Goal: Information Seeking & Learning: Learn about a topic

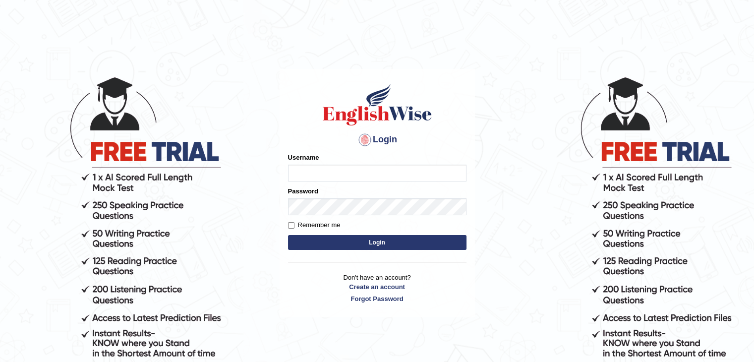
type input "phat_pte"
click at [291, 224] on input "Remember me" at bounding box center [291, 225] width 6 height 6
checkbox input "true"
click at [311, 239] on button "Login" at bounding box center [377, 242] width 179 height 15
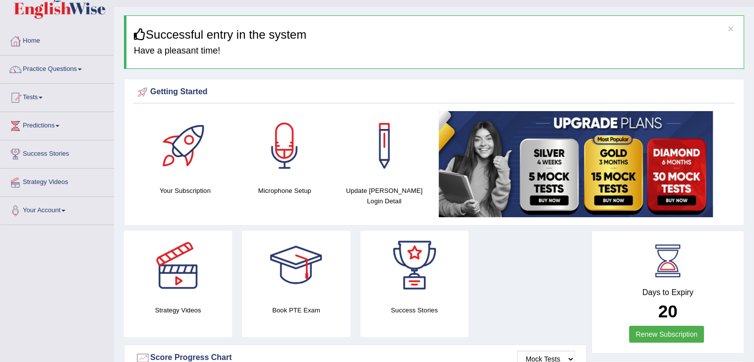
scroll to position [25, 0]
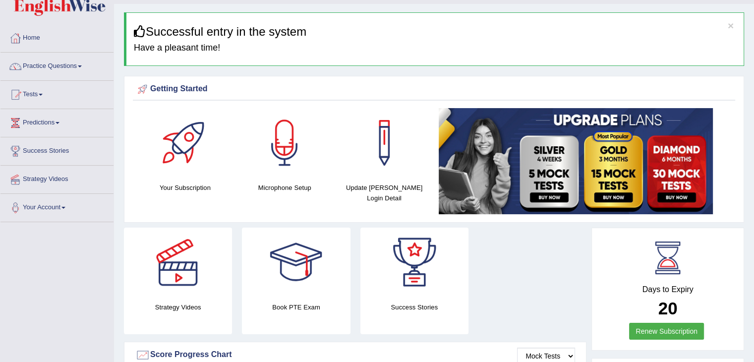
click at [38, 97] on link "Tests" at bounding box center [56, 93] width 113 height 25
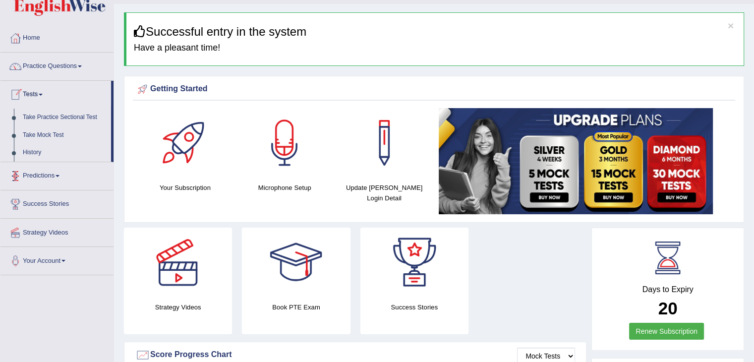
click at [63, 69] on link "Practice Questions" at bounding box center [56, 65] width 113 height 25
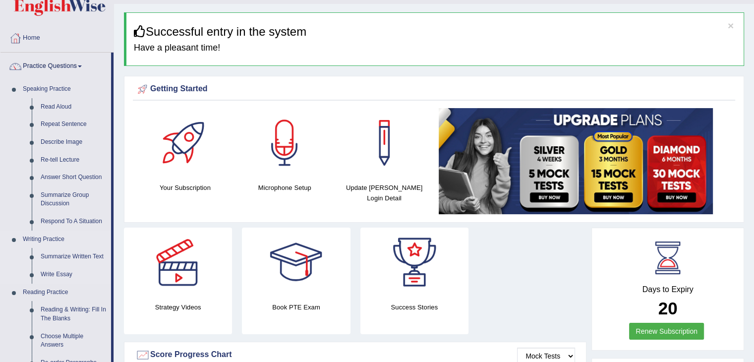
drag, startPoint x: 114, startPoint y: 197, endPoint x: 94, endPoint y: 241, distance: 47.7
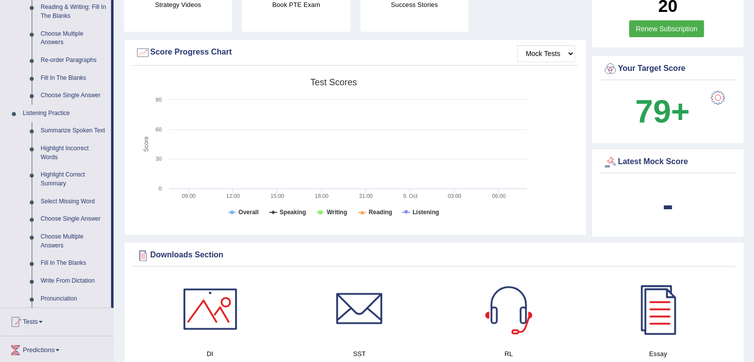
scroll to position [324, 0]
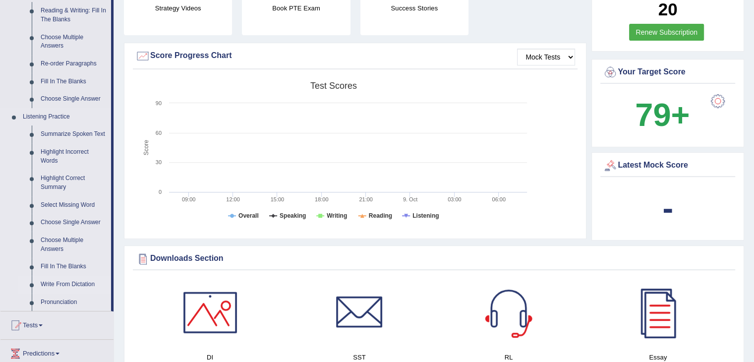
click at [65, 282] on link "Write From Dictation" at bounding box center [73, 285] width 75 height 18
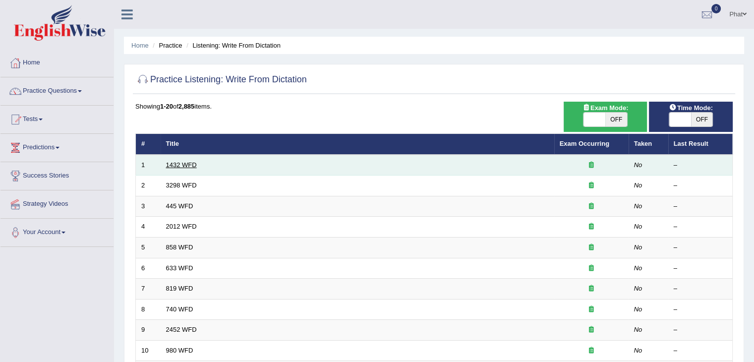
click at [175, 164] on link "1432 WFD" at bounding box center [181, 164] width 31 height 7
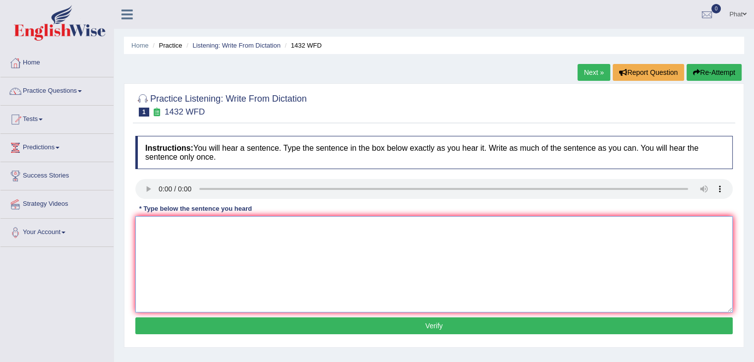
click at [184, 232] on textarea at bounding box center [434, 264] width 598 height 96
type textarea "More physical acitivities is better for your health."
click at [353, 322] on button "Verify" at bounding box center [434, 325] width 598 height 17
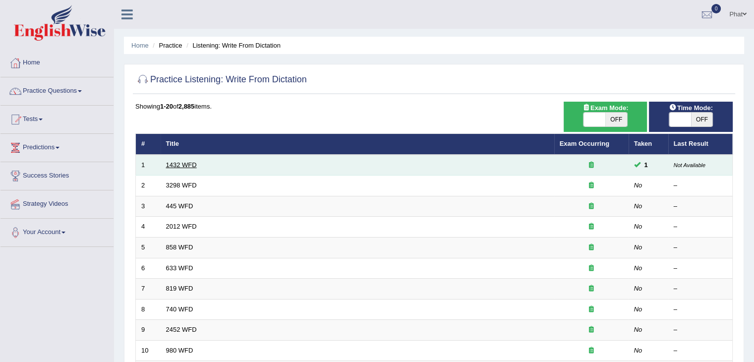
click at [184, 165] on link "1432 WFD" at bounding box center [181, 164] width 31 height 7
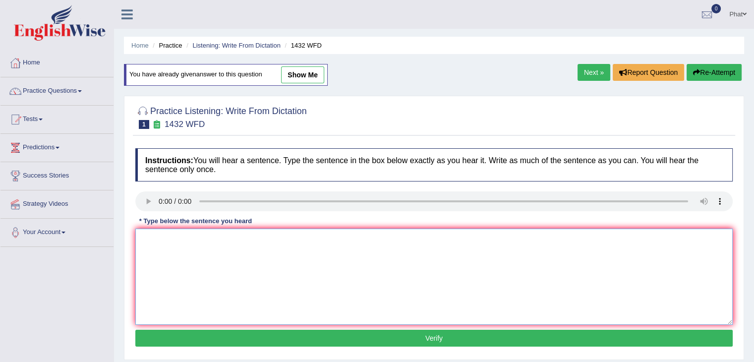
click at [206, 245] on textarea at bounding box center [434, 277] width 598 height 96
click at [370, 248] on textarea at bounding box center [434, 277] width 598 height 96
click at [273, 253] on textarea at bounding box center [434, 277] width 598 height 96
click at [234, 239] on textarea "More physical activity is better for your health." at bounding box center [434, 277] width 598 height 96
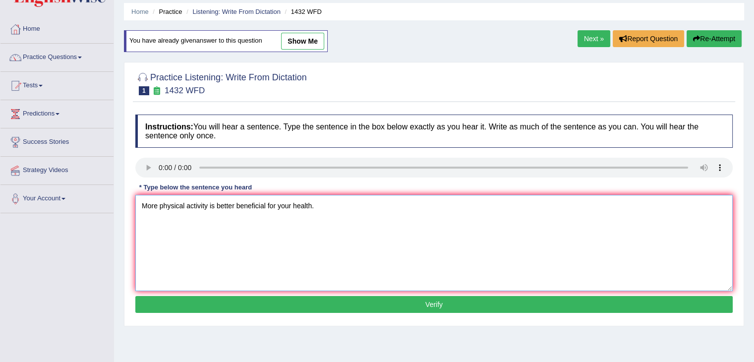
scroll to position [35, 0]
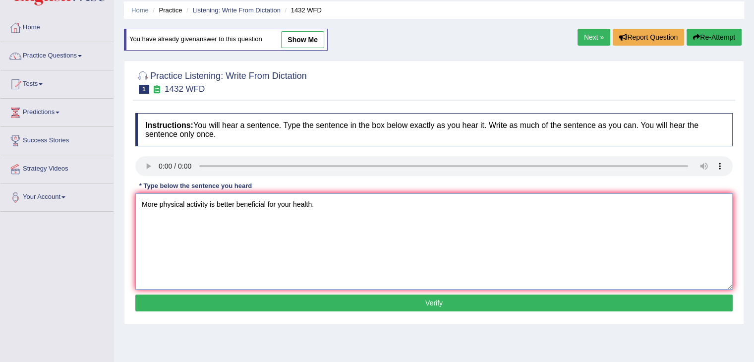
type textarea "More physical activity is better beneficial for your health."
click at [420, 297] on button "Verify" at bounding box center [434, 303] width 598 height 17
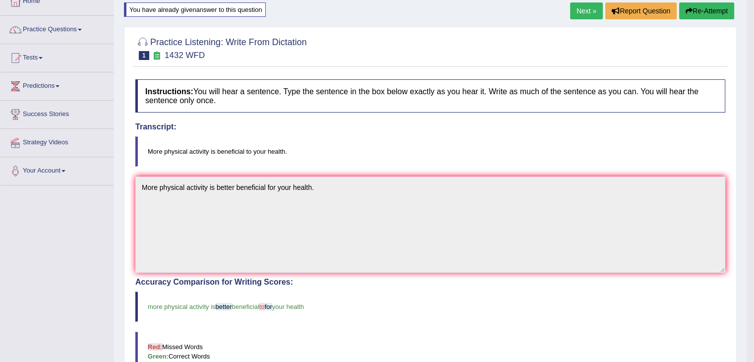
scroll to position [36, 0]
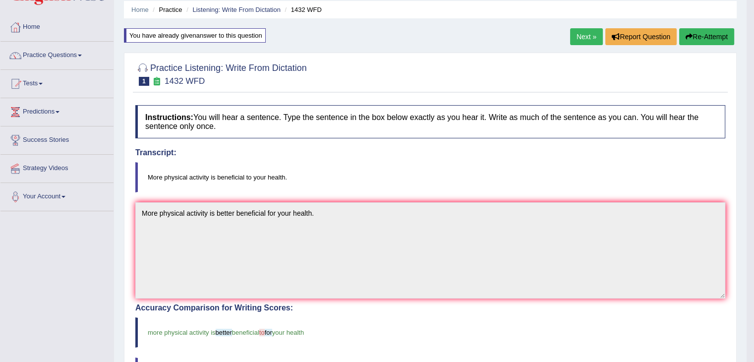
click at [575, 33] on link "Next »" at bounding box center [586, 36] width 33 height 17
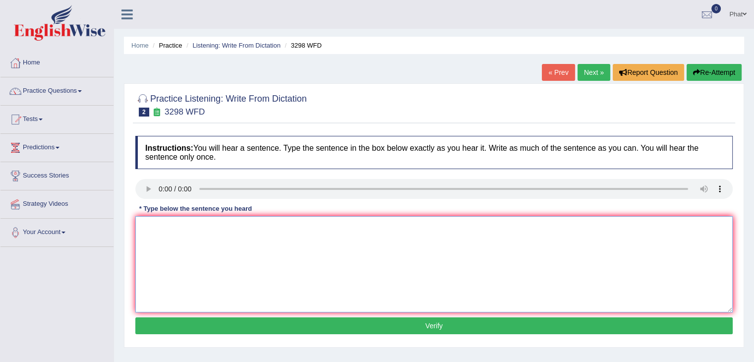
click at [171, 237] on textarea at bounding box center [434, 264] width 598 height 96
click at [248, 229] on textarea "Animal behaviour tends to control aspect on human" at bounding box center [434, 264] width 598 height 96
click at [324, 224] on textarea "Animal behaviour tends to control data aspect on human" at bounding box center [434, 264] width 598 height 96
drag, startPoint x: 215, startPoint y: 227, endPoint x: 198, endPoint y: 223, distance: 16.7
click at [198, 223] on textarea "Animal behaviour tends to control data aspect on human." at bounding box center [434, 264] width 598 height 96
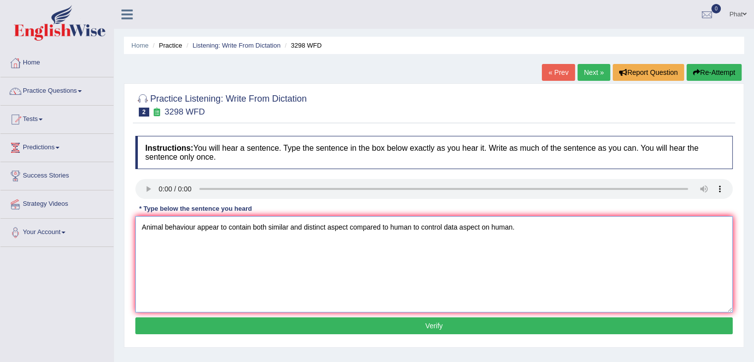
drag, startPoint x: 487, startPoint y: 227, endPoint x: 415, endPoint y: 219, distance: 72.8
click at [415, 219] on textarea "Animal behaviour appear to contain both similar and distinct aspect compared to…" at bounding box center [434, 264] width 598 height 96
click at [419, 224] on textarea "Animal behaviour appear to contain both similar and distinct aspect compared to…" at bounding box center [434, 264] width 598 height 96
type textarea "Animal behaviour appear to contain both similar and distinct aspect compared to…"
click at [403, 326] on button "Verify" at bounding box center [434, 325] width 598 height 17
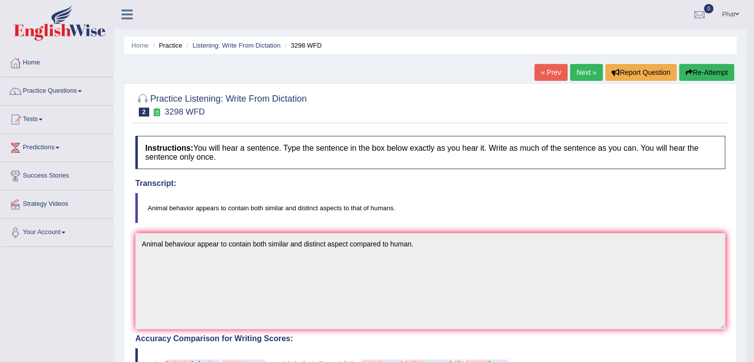
click at [580, 76] on link "Next »" at bounding box center [586, 72] width 33 height 17
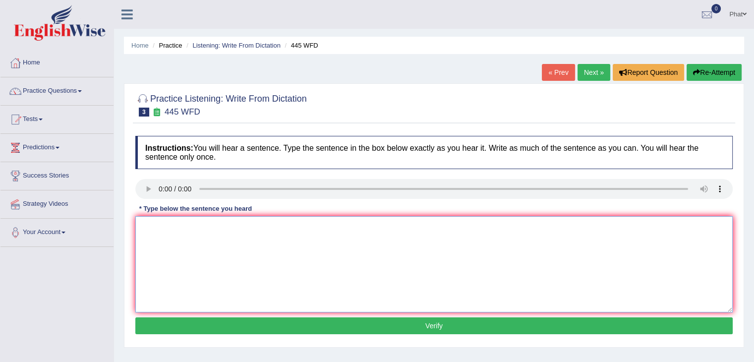
click at [177, 254] on textarea at bounding box center [434, 264] width 598 height 96
type textarea "t"
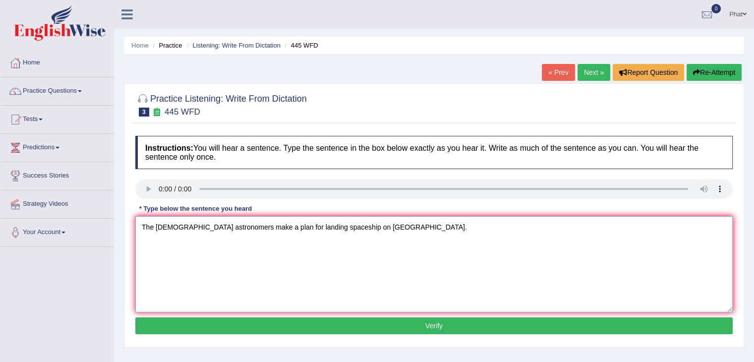
type textarea "The [DEMOGRAPHIC_DATA] astronomers make a plan for landing spaceship on [GEOGRA…"
click at [324, 322] on button "Verify" at bounding box center [434, 325] width 598 height 17
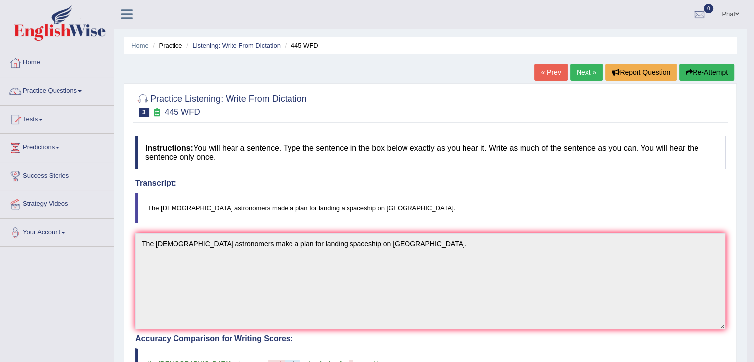
click at [582, 78] on link "Next »" at bounding box center [586, 72] width 33 height 17
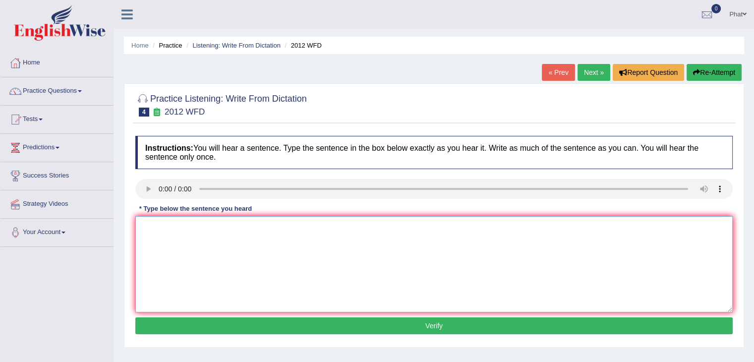
click at [186, 231] on textarea at bounding box center [434, 264] width 598 height 96
type textarea "There is a great deal of debate on this topic."
click at [258, 318] on button "Verify" at bounding box center [434, 325] width 598 height 17
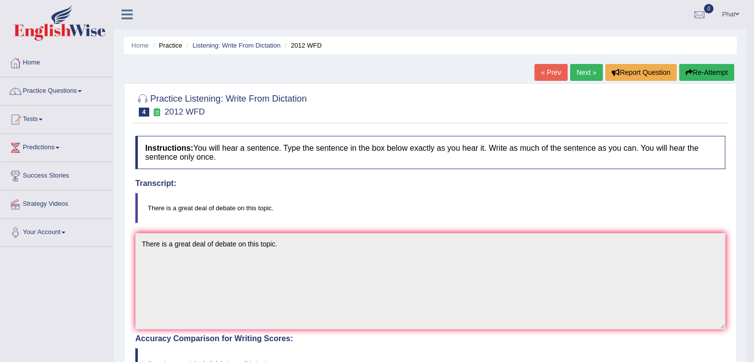
click at [583, 77] on link "Next »" at bounding box center [586, 72] width 33 height 17
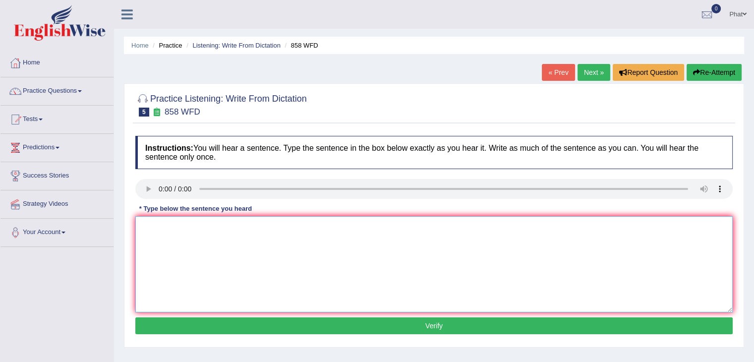
click at [155, 225] on textarea at bounding box center [434, 264] width 598 height 96
type textarea "t"
type textarea "The year when a ship of artifact on historian."
click at [226, 321] on button "Verify" at bounding box center [434, 325] width 598 height 17
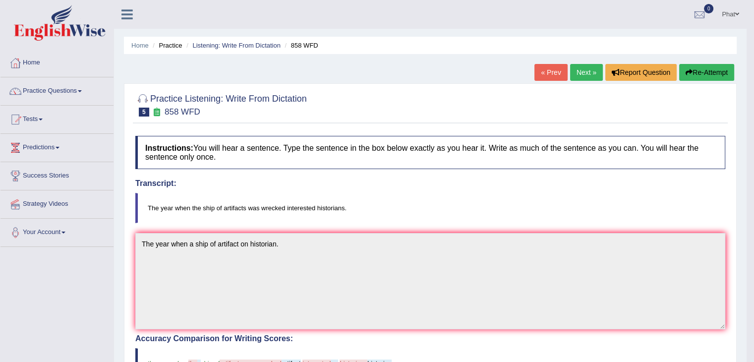
click at [587, 67] on link "Next »" at bounding box center [586, 72] width 33 height 17
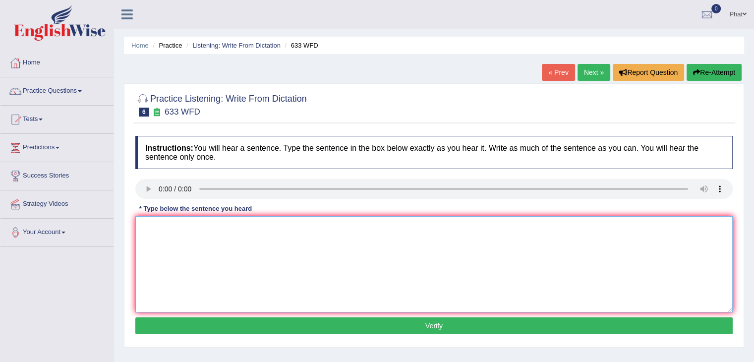
click at [154, 241] on textarea at bounding box center [434, 264] width 598 height 96
type textarea "Research shows that exercising make us feel better."
click at [195, 328] on button "Verify" at bounding box center [434, 325] width 598 height 17
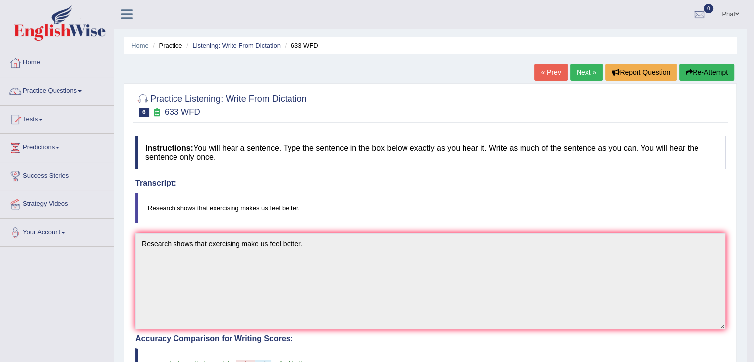
click at [587, 76] on link "Next »" at bounding box center [586, 72] width 33 height 17
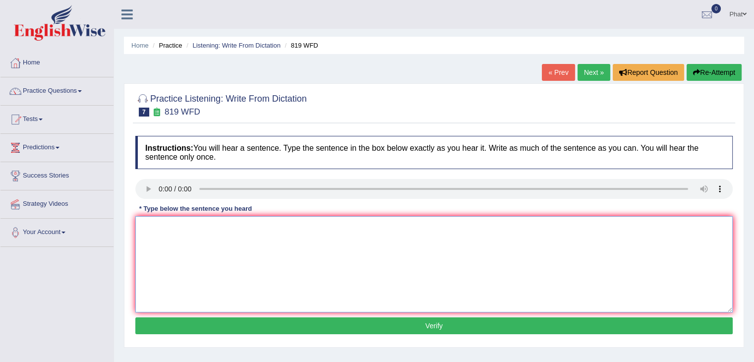
click at [151, 250] on textarea at bounding box center [434, 264] width 598 height 96
type textarea "Plants are being able to grow througout their lives."
click at [237, 324] on button "Verify" at bounding box center [434, 325] width 598 height 17
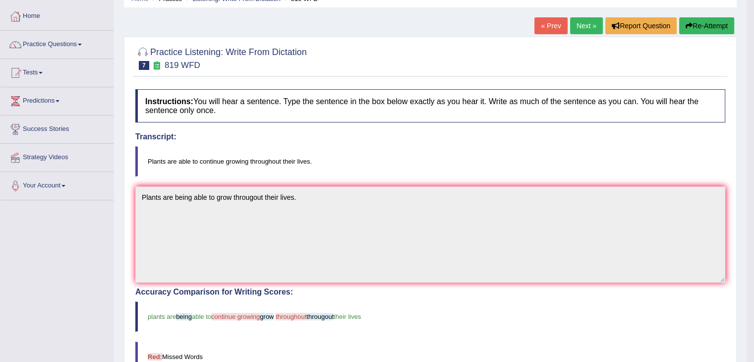
scroll to position [52, 0]
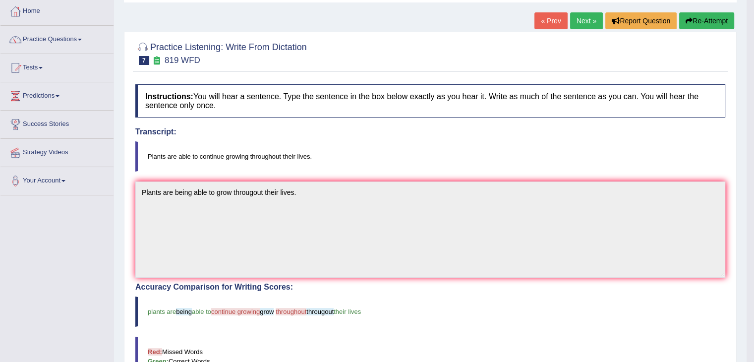
click at [589, 19] on link "Next »" at bounding box center [586, 20] width 33 height 17
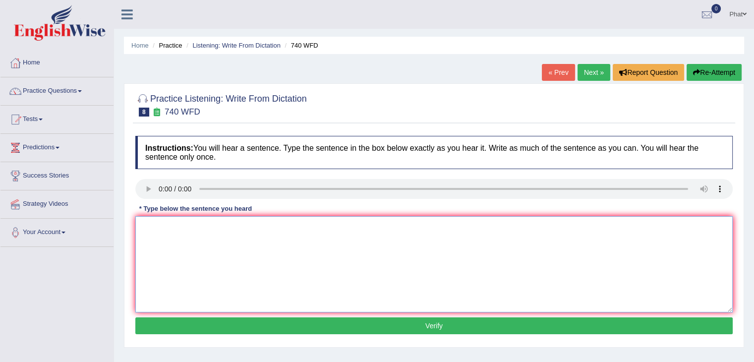
click at [158, 233] on textarea at bounding box center [434, 264] width 598 height 96
type textarea "A series of observation are carried out in the classroom."
click at [214, 325] on button "Verify" at bounding box center [434, 325] width 598 height 17
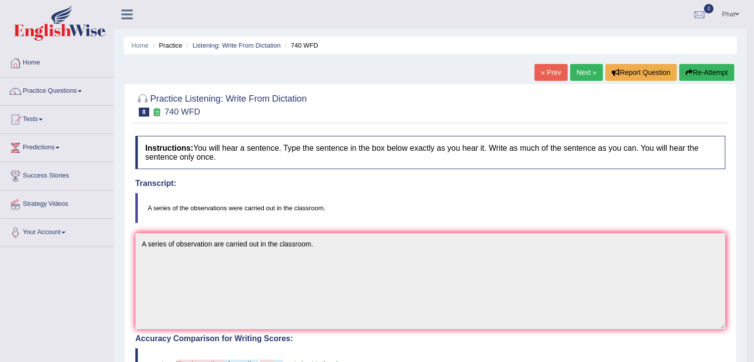
click at [586, 75] on link "Next »" at bounding box center [586, 72] width 33 height 17
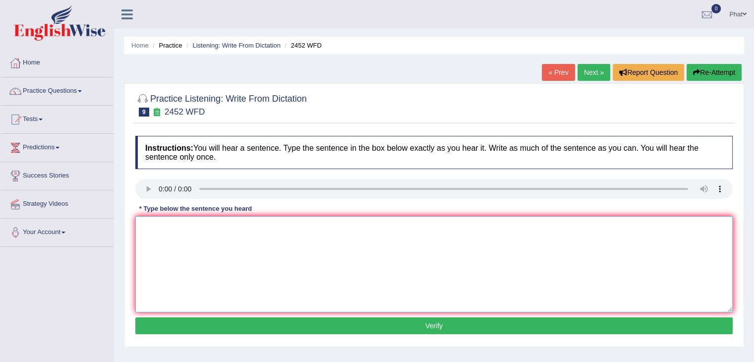
click at [165, 229] on textarea at bounding box center [434, 264] width 598 height 96
type textarea "It is a debate of value of knowledge."
click at [202, 320] on button "Verify" at bounding box center [434, 325] width 598 height 17
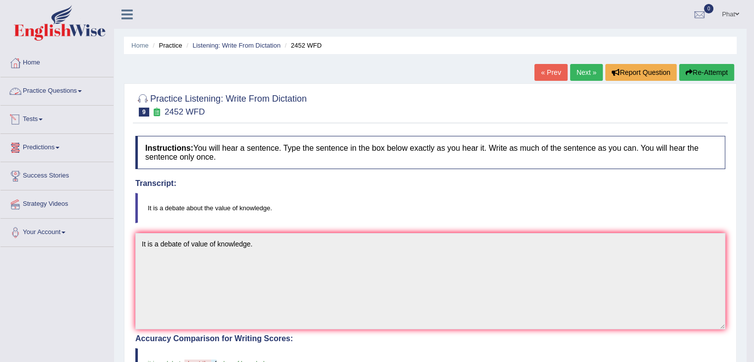
click at [75, 91] on link "Practice Questions" at bounding box center [56, 89] width 113 height 25
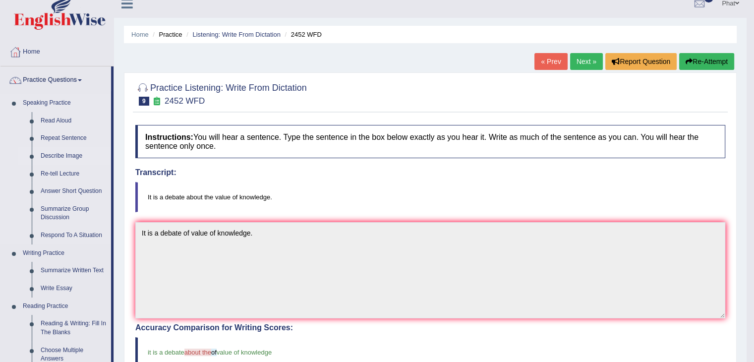
scroll to position [8, 0]
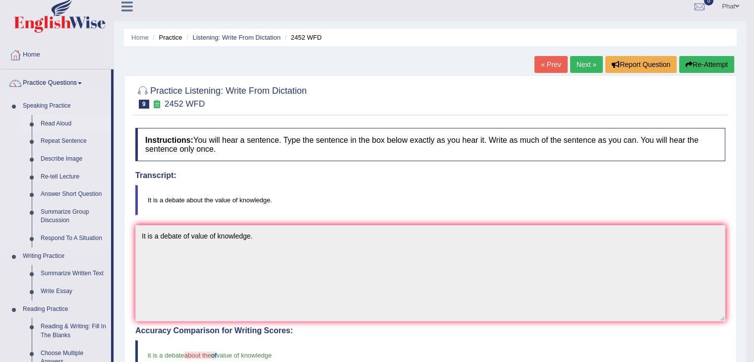
click at [60, 125] on link "Read Aloud" at bounding box center [73, 124] width 75 height 18
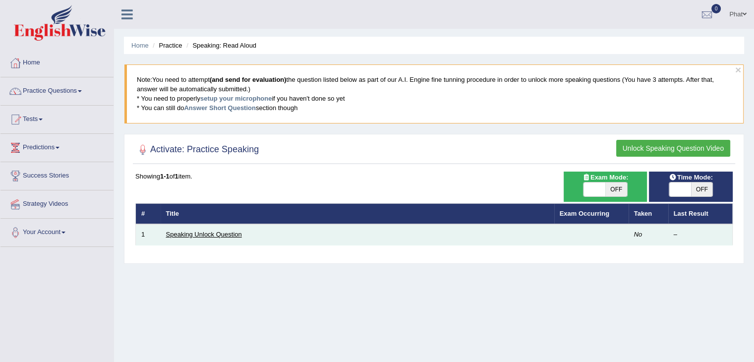
click at [228, 237] on link "Speaking Unlock Question" at bounding box center [204, 234] width 76 height 7
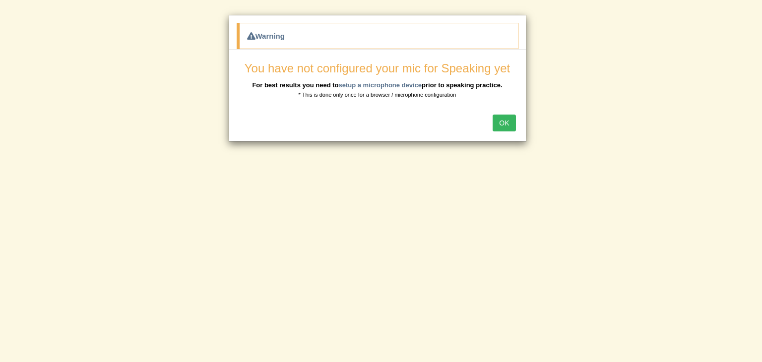
click at [507, 119] on button "OK" at bounding box center [504, 123] width 23 height 17
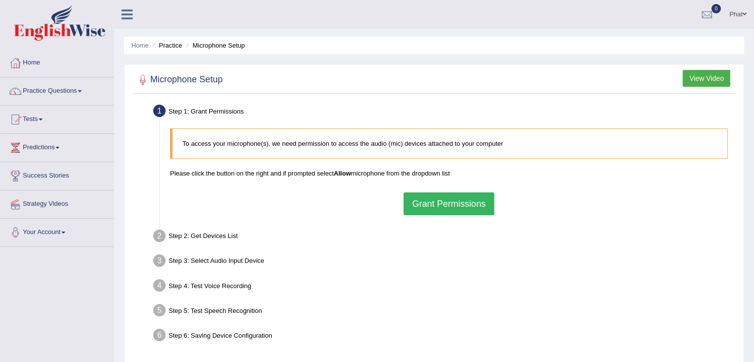
click at [461, 205] on button "Grant Permissions" at bounding box center [449, 203] width 90 height 23
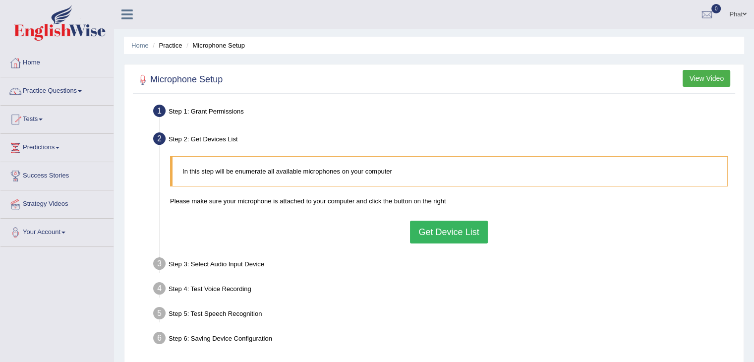
click at [431, 228] on button "Get Device List" at bounding box center [448, 232] width 77 height 23
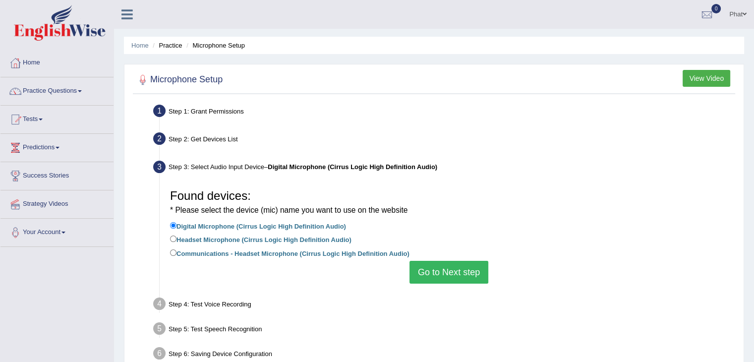
click at [332, 241] on label "Headset Microphone (Cirrus Logic High Definition Audio)" at bounding box center [261, 239] width 182 height 11
click at [177, 241] on input "Headset Microphone (Cirrus Logic High Definition Audio)" at bounding box center [173, 239] width 6 height 6
radio input "true"
click at [323, 227] on label "Digital Microphone (Cirrus Logic High Definition Audio)" at bounding box center [258, 225] width 176 height 11
click at [177, 227] on input "Digital Microphone (Cirrus Logic High Definition Audio)" at bounding box center [173, 225] width 6 height 6
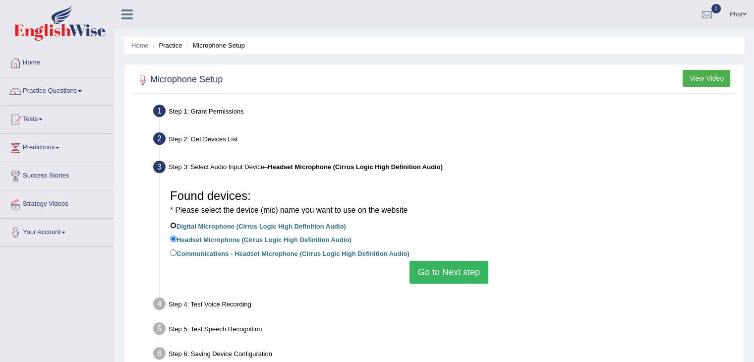
radio input "true"
click at [333, 242] on label "Headset Microphone (Cirrus Logic High Definition Audio)" at bounding box center [261, 239] width 182 height 11
click at [177, 242] on input "Headset Microphone (Cirrus Logic High Definition Audio)" at bounding box center [173, 239] width 6 height 6
radio input "true"
click at [419, 272] on button "Go to Next step" at bounding box center [449, 272] width 79 height 23
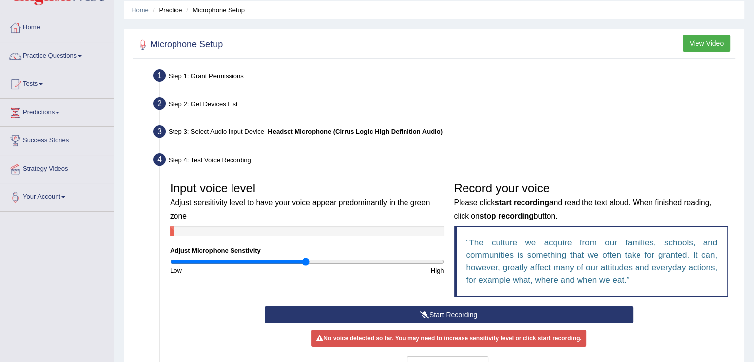
scroll to position [39, 0]
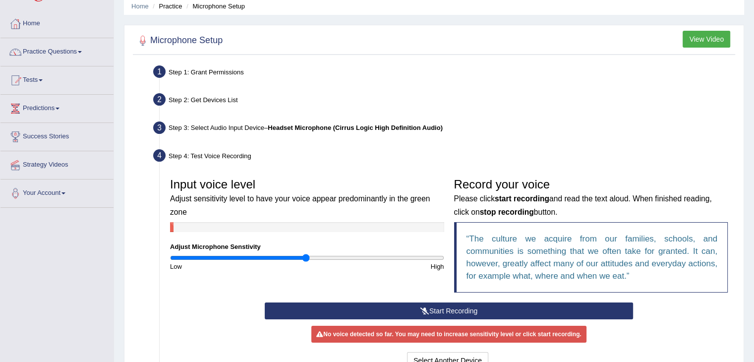
click at [450, 311] on button "Start Recording" at bounding box center [449, 311] width 369 height 17
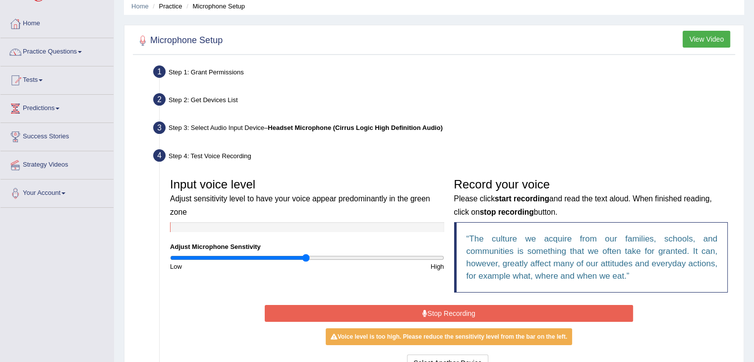
drag, startPoint x: 301, startPoint y: 261, endPoint x: 255, endPoint y: 260, distance: 45.1
click at [255, 262] on div "Low" at bounding box center [236, 266] width 142 height 9
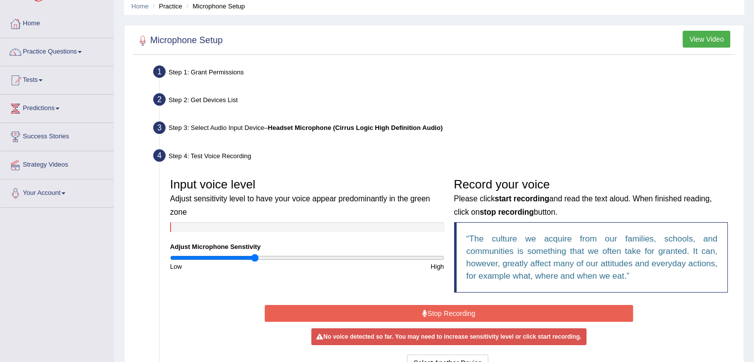
type input "0.62"
click at [254, 259] on input "range" at bounding box center [307, 258] width 274 height 8
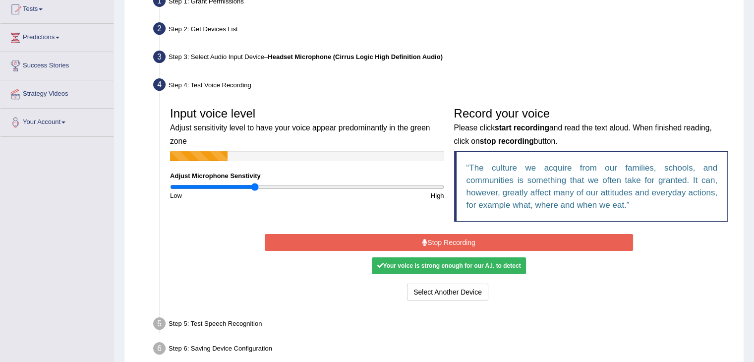
scroll to position [111, 0]
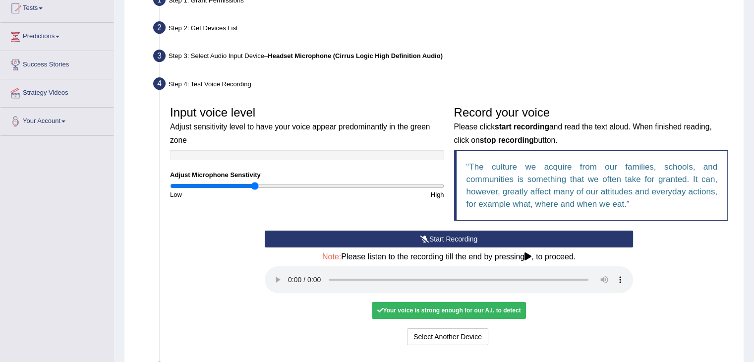
click at [440, 234] on button "Start Recording" at bounding box center [449, 239] width 369 height 17
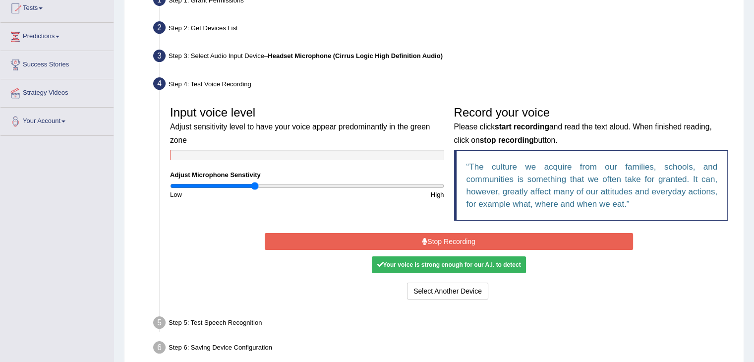
click at [452, 235] on button "Stop Recording" at bounding box center [449, 241] width 369 height 17
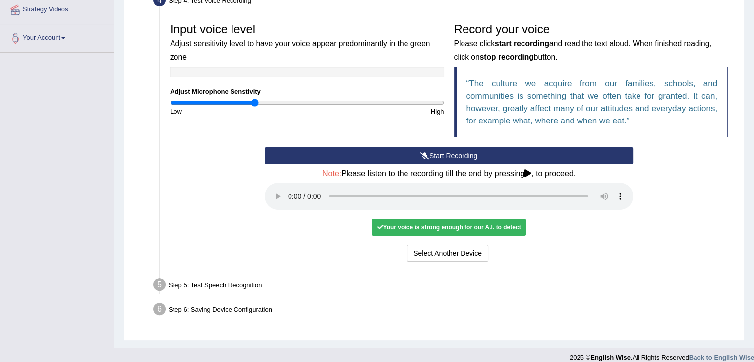
scroll to position [204, 0]
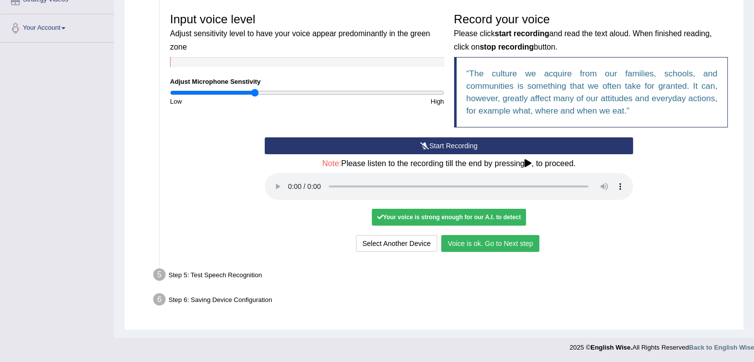
click at [512, 245] on button "Voice is ok. Go to Next step" at bounding box center [490, 243] width 98 height 17
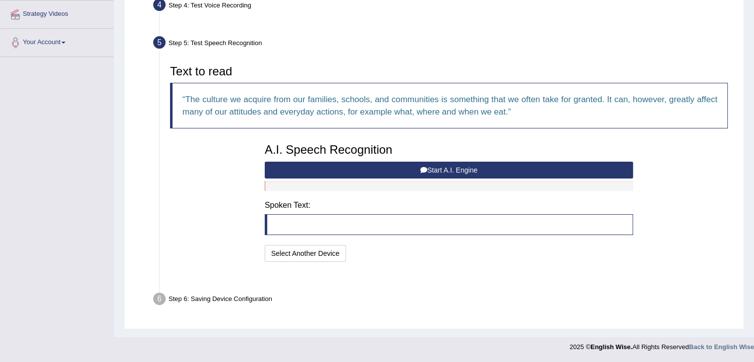
scroll to position [165, 0]
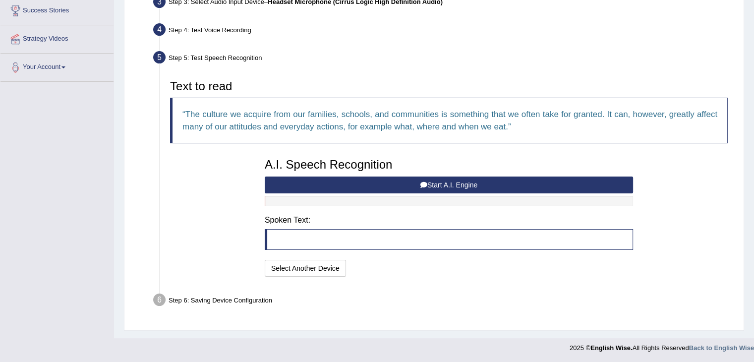
click at [391, 183] on button "Start A.I. Engine" at bounding box center [449, 185] width 369 height 17
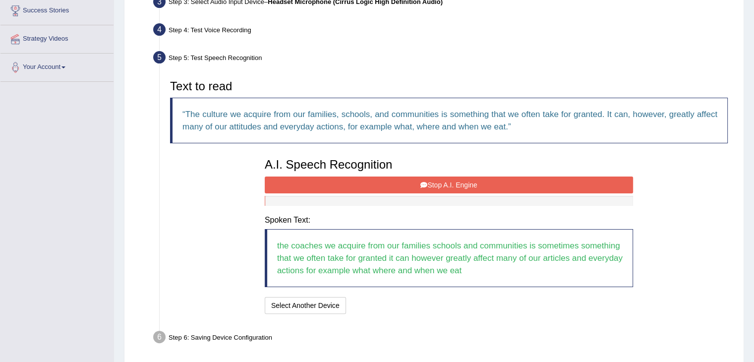
click at [452, 185] on button "Stop A.I. Engine" at bounding box center [449, 185] width 369 height 17
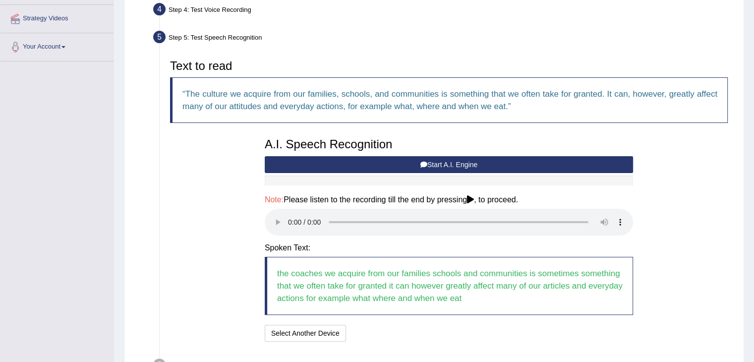
scroll to position [250, 0]
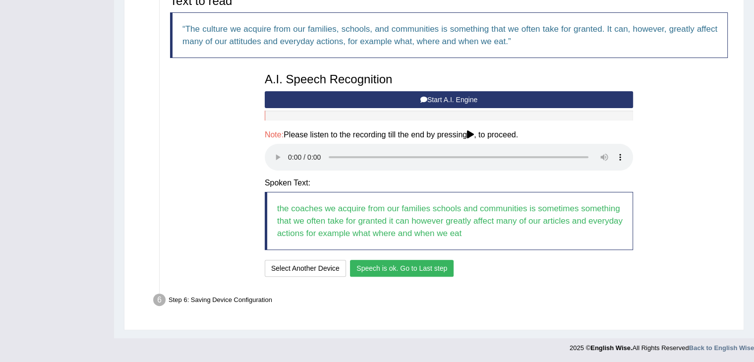
click at [388, 269] on button "Speech is ok. Go to Last step" at bounding box center [402, 268] width 104 height 17
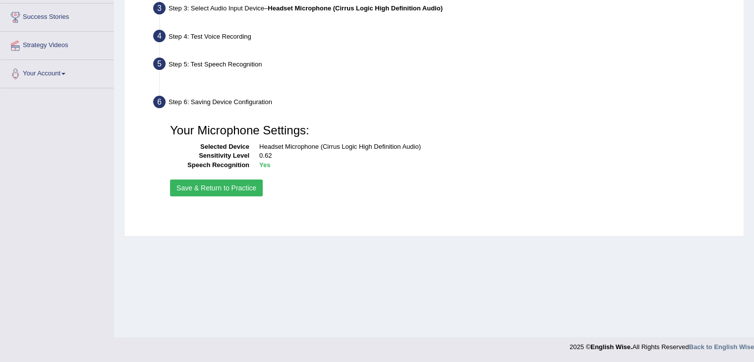
scroll to position [159, 0]
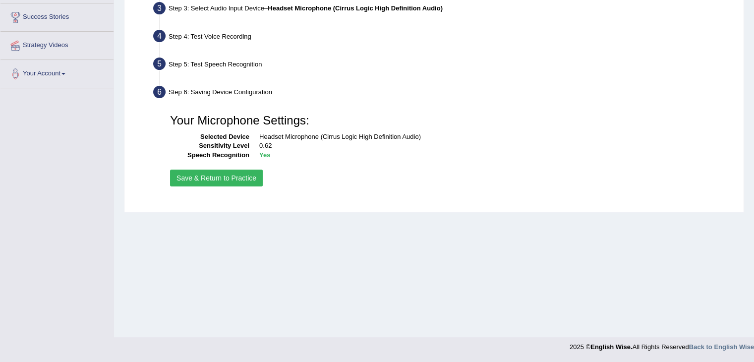
click at [240, 181] on button "Save & Return to Practice" at bounding box center [216, 178] width 93 height 17
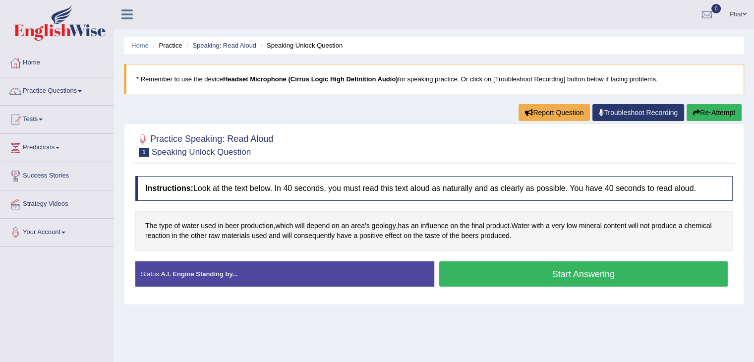
click at [510, 268] on button "Start Answering" at bounding box center [583, 273] width 289 height 25
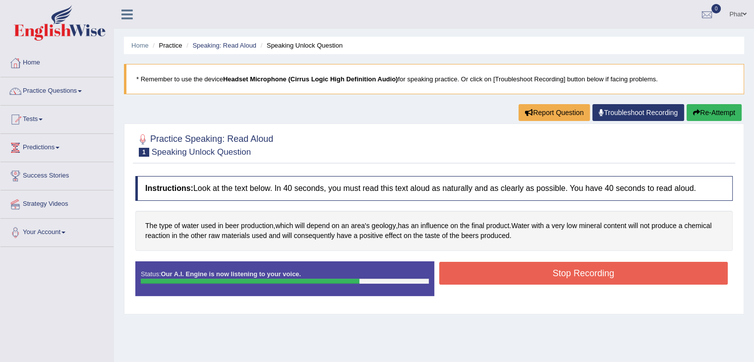
click at [524, 273] on button "Stop Recording" at bounding box center [583, 273] width 289 height 23
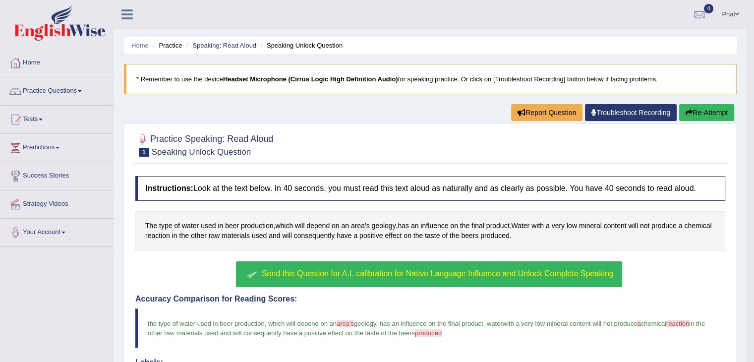
click at [692, 116] on button "Re-Attempt" at bounding box center [707, 112] width 55 height 17
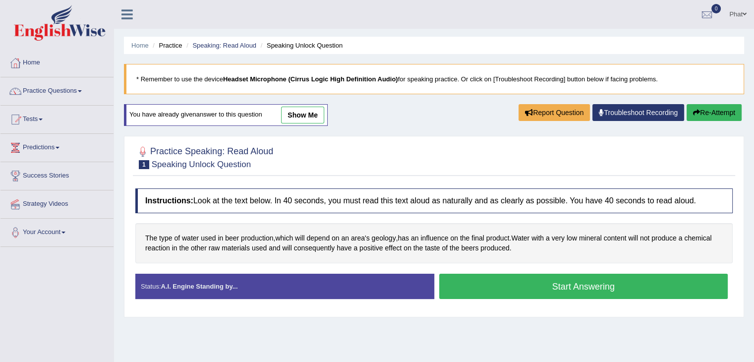
click at [478, 282] on button "Start Answering" at bounding box center [583, 286] width 289 height 25
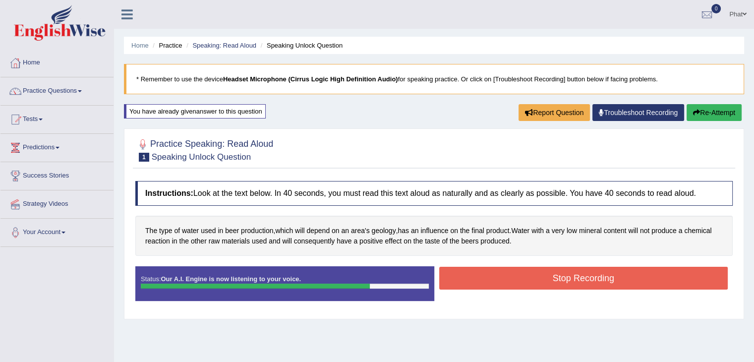
click at [469, 274] on button "Stop Recording" at bounding box center [583, 278] width 289 height 23
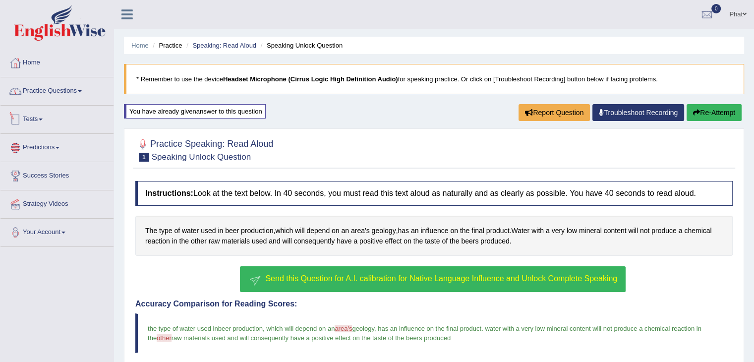
click at [68, 86] on link "Practice Questions" at bounding box center [56, 89] width 113 height 25
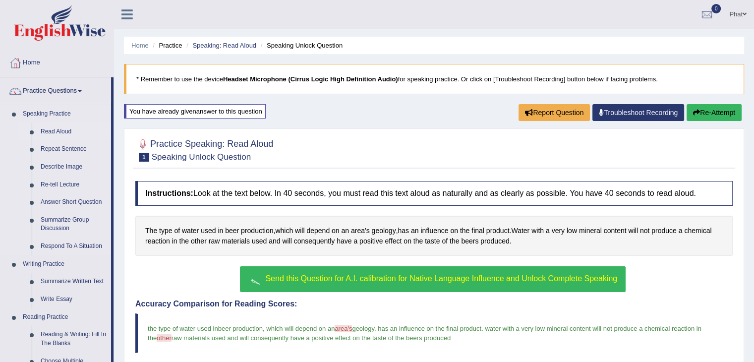
click at [61, 126] on link "Read Aloud" at bounding box center [73, 132] width 75 height 18
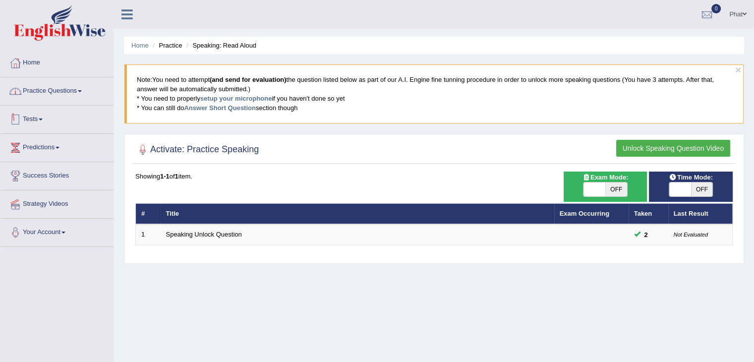
click at [66, 91] on link "Practice Questions" at bounding box center [56, 89] width 113 height 25
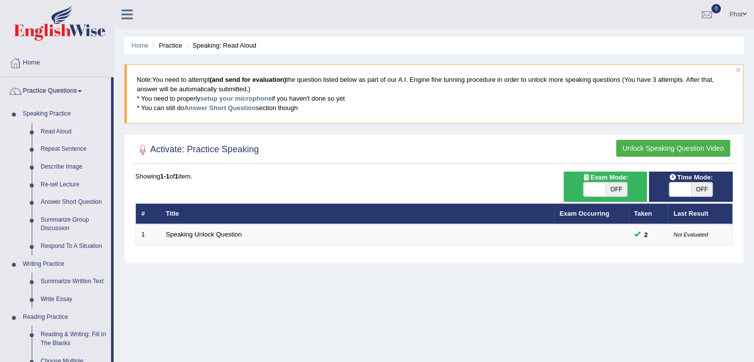
click at [76, 149] on link "Repeat Sentence" at bounding box center [73, 149] width 75 height 18
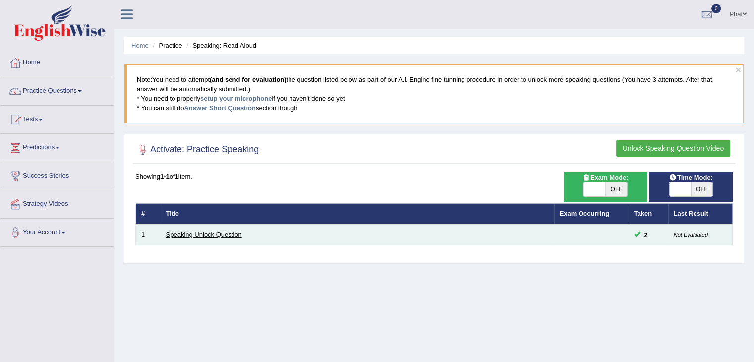
click at [227, 231] on link "Speaking Unlock Question" at bounding box center [204, 234] width 76 height 7
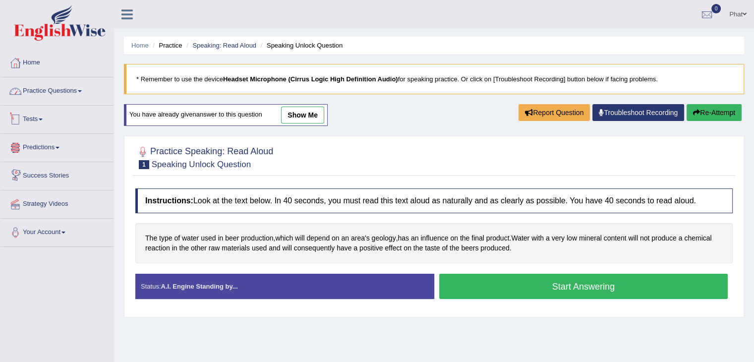
click at [45, 95] on link "Practice Questions" at bounding box center [56, 89] width 113 height 25
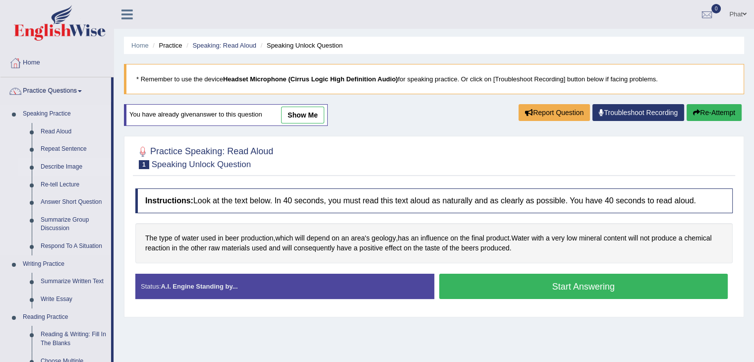
click at [74, 169] on link "Describe Image" at bounding box center [73, 167] width 75 height 18
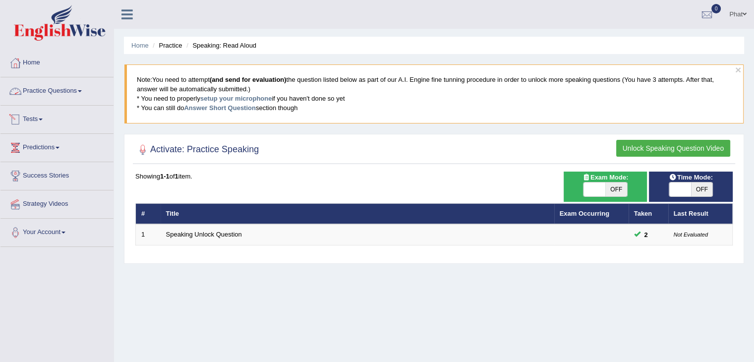
click at [69, 91] on link "Practice Questions" at bounding box center [56, 89] width 113 height 25
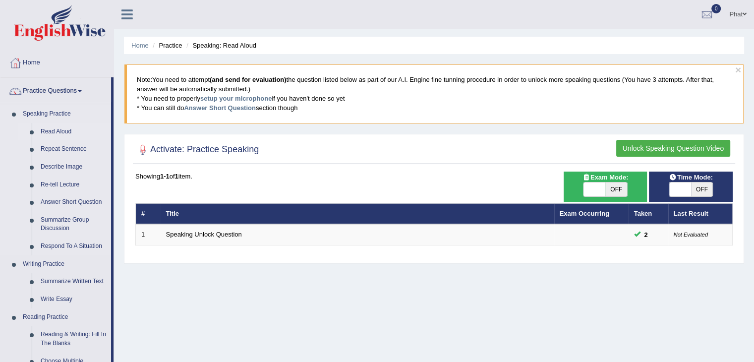
click at [63, 131] on link "Read Aloud" at bounding box center [73, 132] width 75 height 18
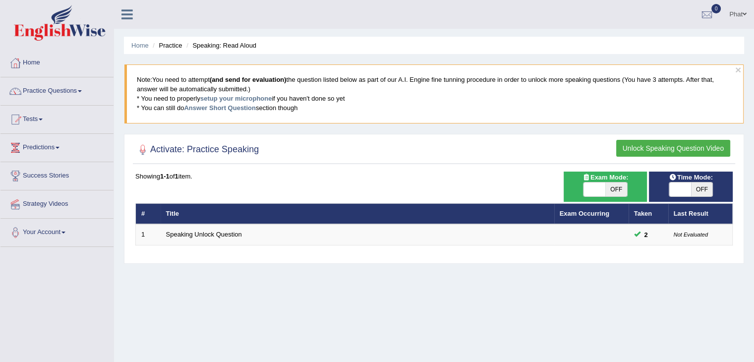
click at [638, 149] on button "Unlock Speaking Question Video" at bounding box center [674, 148] width 114 height 17
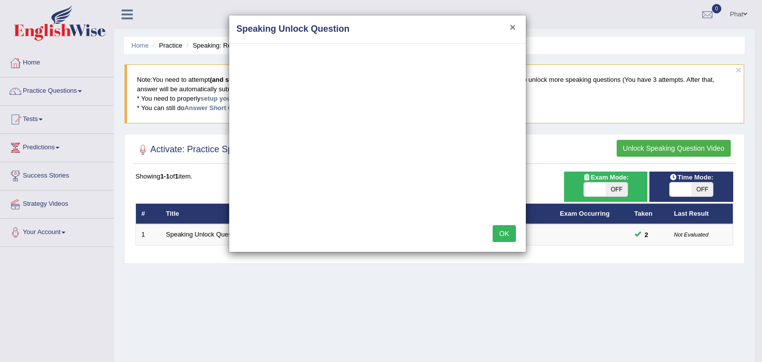
click at [510, 29] on button "×" at bounding box center [512, 27] width 6 height 10
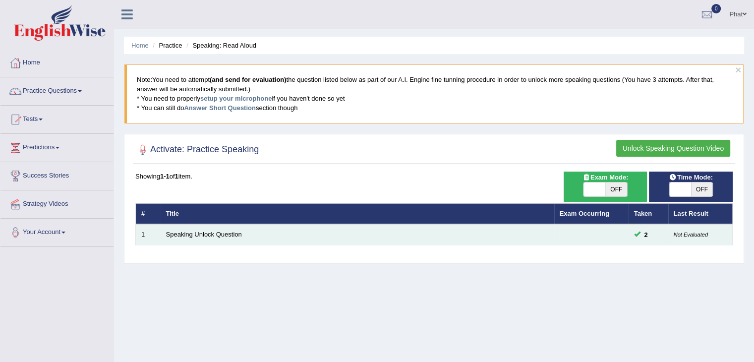
click at [611, 229] on td at bounding box center [592, 234] width 74 height 21
click at [188, 233] on link "Speaking Unlock Question" at bounding box center [204, 234] width 76 height 7
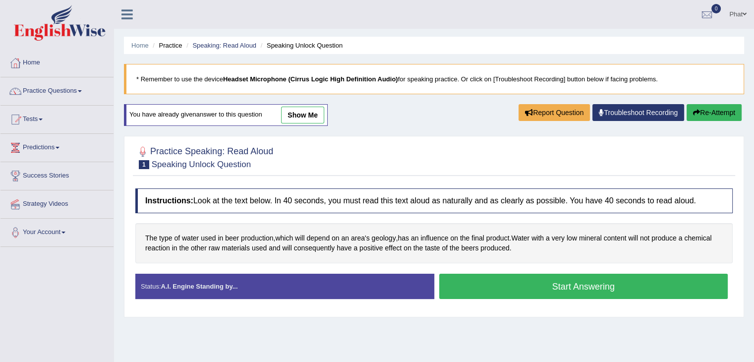
click at [476, 288] on button "Start Answering" at bounding box center [583, 286] width 289 height 25
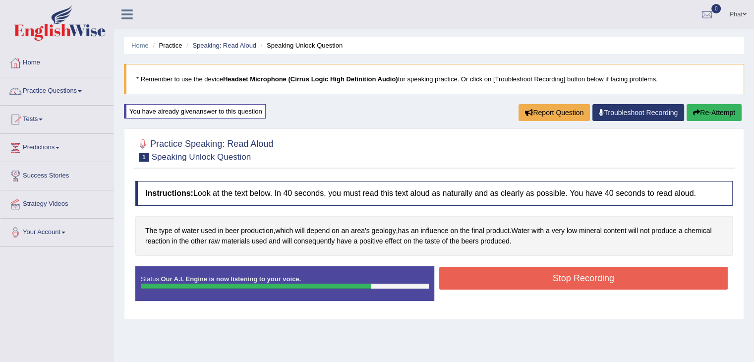
drag, startPoint x: 490, startPoint y: 275, endPoint x: 498, endPoint y: 266, distance: 11.6
click at [495, 267] on button "Stop Recording" at bounding box center [583, 278] width 289 height 23
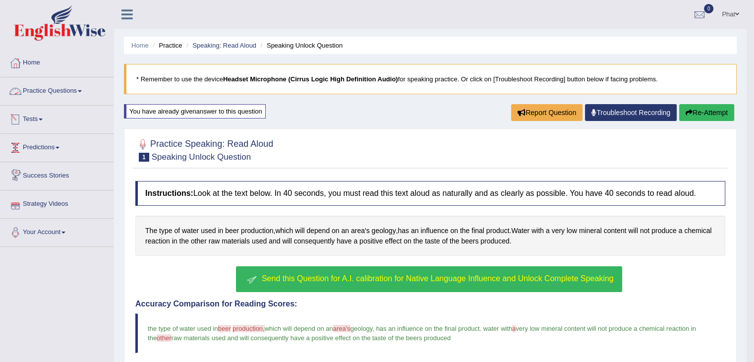
click at [49, 82] on link "Practice Questions" at bounding box center [56, 89] width 113 height 25
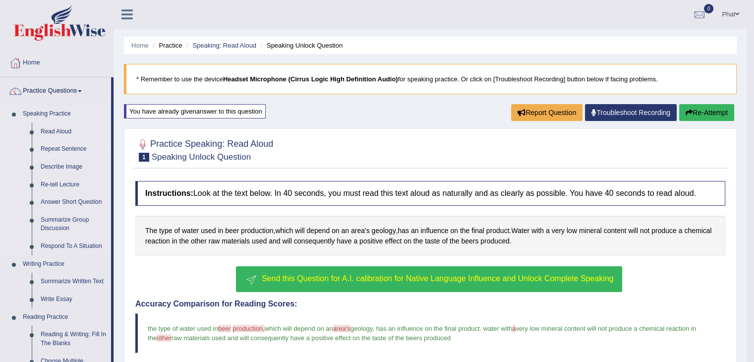
click at [60, 145] on link "Repeat Sentence" at bounding box center [73, 149] width 75 height 18
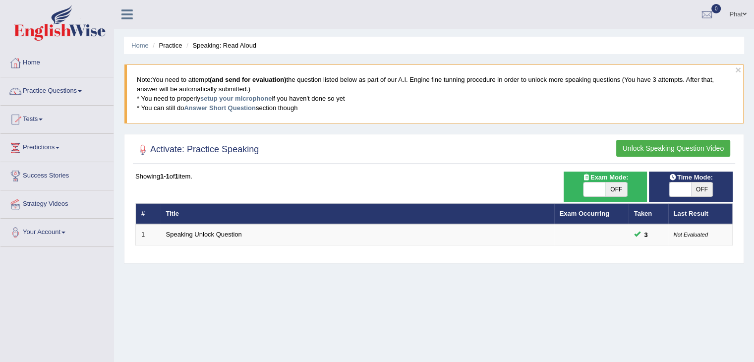
click at [612, 191] on span "OFF" at bounding box center [617, 190] width 22 height 14
checkbox input "true"
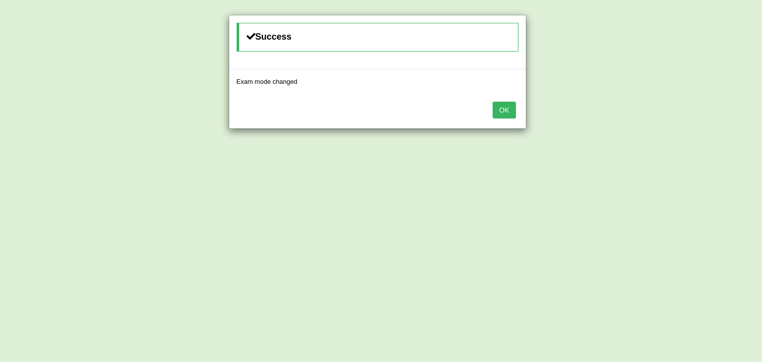
click at [502, 109] on button "OK" at bounding box center [504, 110] width 23 height 17
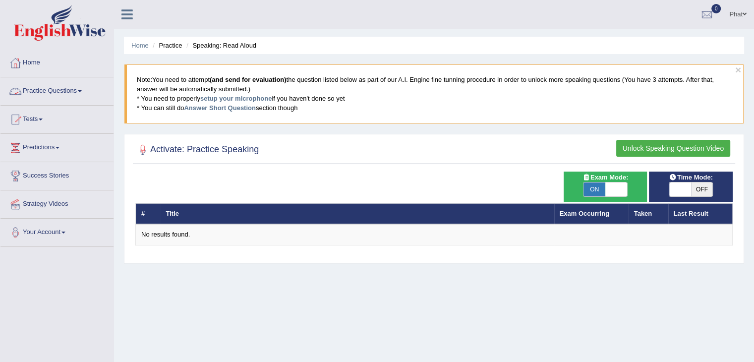
click at [77, 88] on link "Practice Questions" at bounding box center [56, 89] width 113 height 25
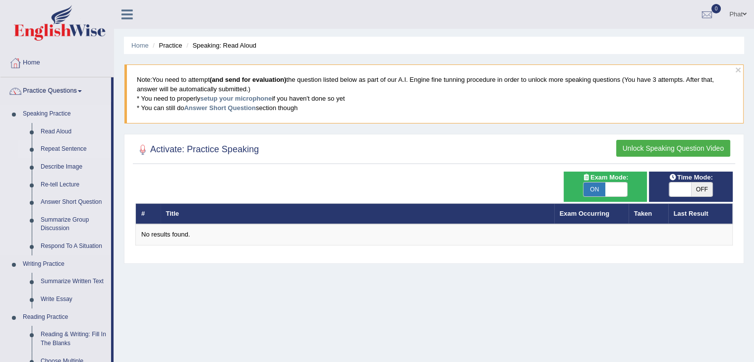
click at [64, 147] on link "Repeat Sentence" at bounding box center [73, 149] width 75 height 18
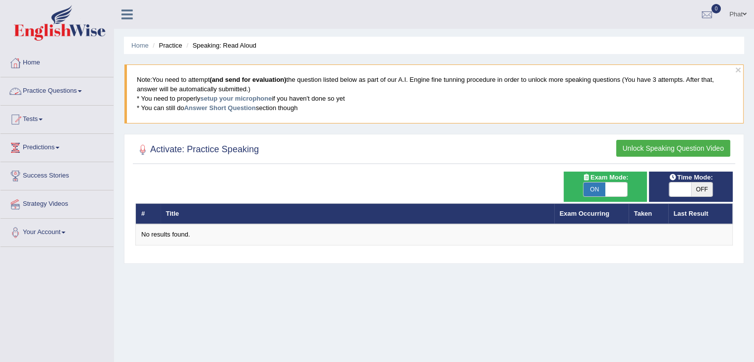
click at [52, 90] on link "Practice Questions" at bounding box center [56, 89] width 113 height 25
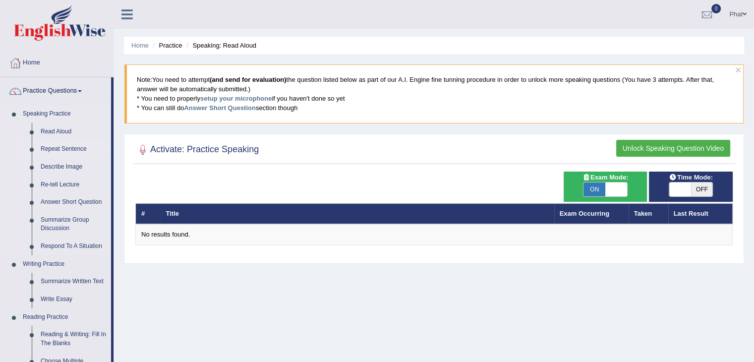
click at [57, 144] on link "Repeat Sentence" at bounding box center [73, 149] width 75 height 18
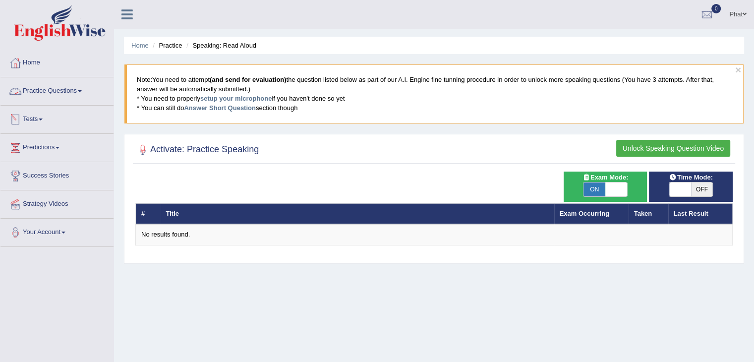
click at [68, 95] on link "Practice Questions" at bounding box center [56, 89] width 113 height 25
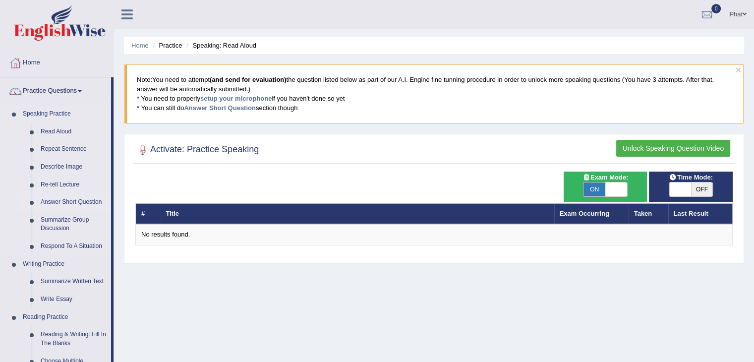
click at [71, 201] on link "Answer Short Question" at bounding box center [73, 202] width 75 height 18
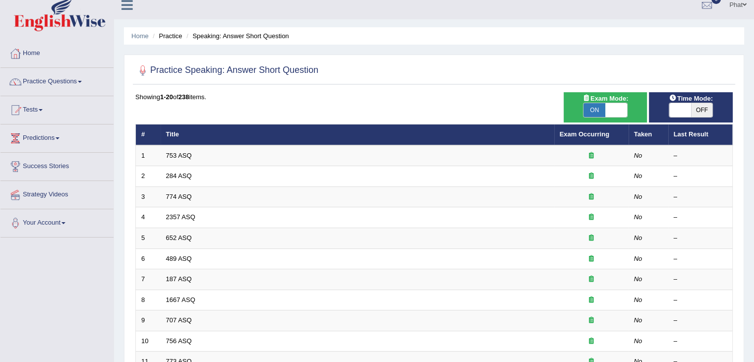
scroll to position [10, 0]
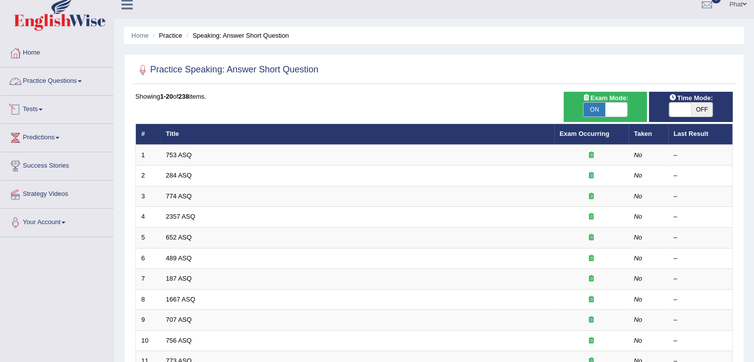
click at [77, 88] on link "Practice Questions" at bounding box center [56, 79] width 113 height 25
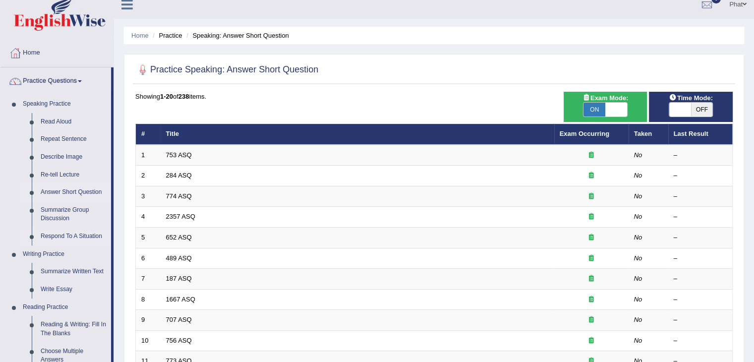
click at [78, 239] on link "Respond To A Situation" at bounding box center [73, 237] width 75 height 18
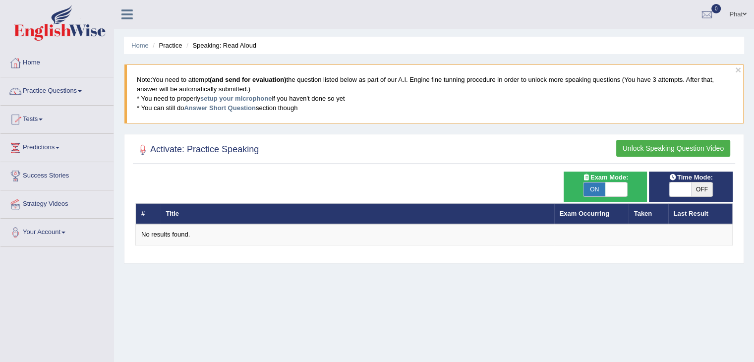
click at [89, 94] on link "Practice Questions" at bounding box center [56, 89] width 113 height 25
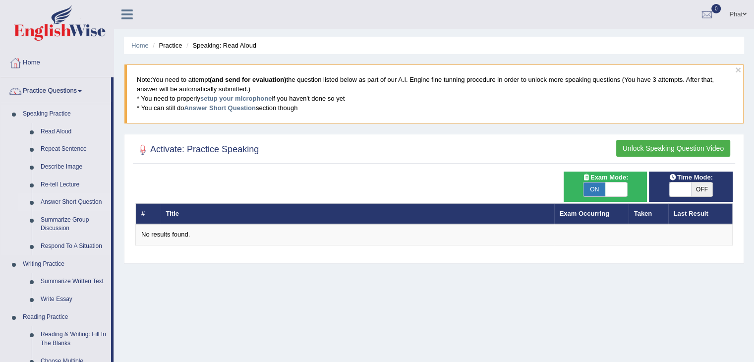
click at [81, 201] on link "Answer Short Question" at bounding box center [73, 202] width 75 height 18
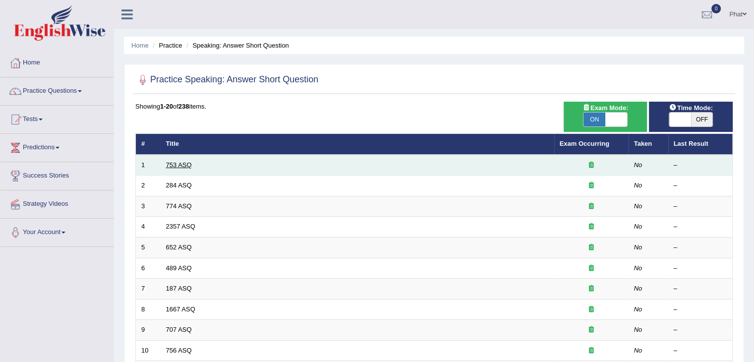
click at [182, 166] on link "753 ASQ" at bounding box center [179, 164] width 26 height 7
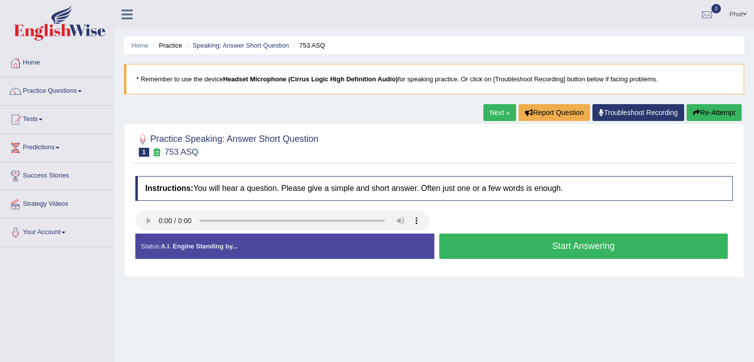
click at [496, 252] on button "Start Answering" at bounding box center [583, 246] width 289 height 25
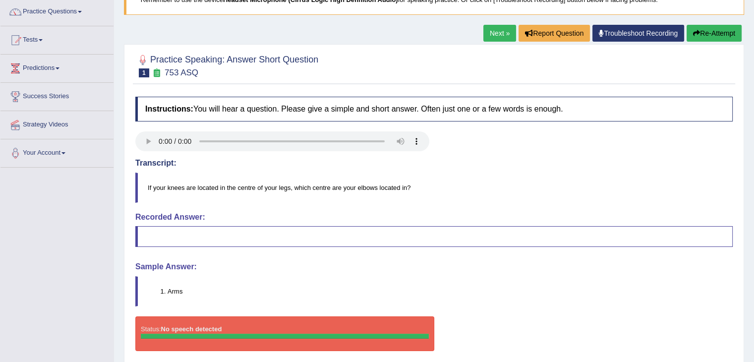
scroll to position [159, 0]
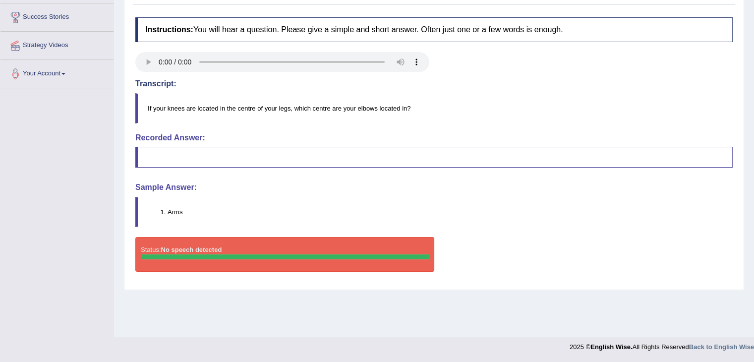
click at [265, 158] on blockquote at bounding box center [434, 157] width 598 height 21
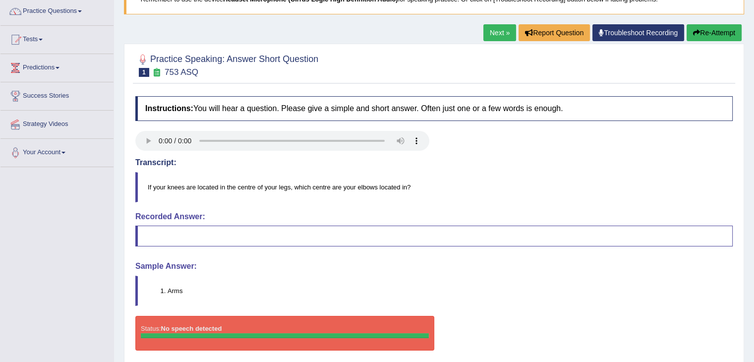
scroll to position [79, 0]
click at [693, 32] on icon "button" at bounding box center [696, 33] width 7 height 7
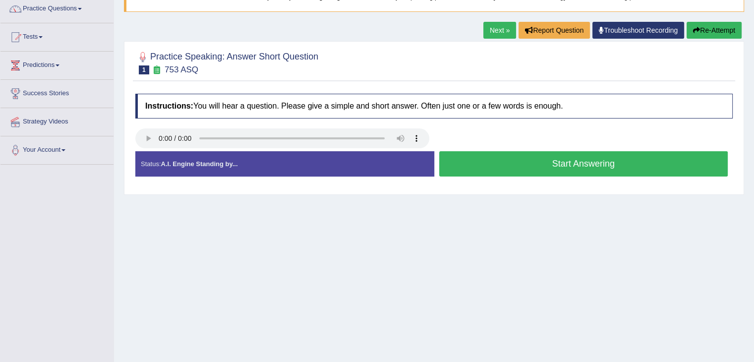
click at [491, 164] on button "Start Answering" at bounding box center [583, 163] width 289 height 25
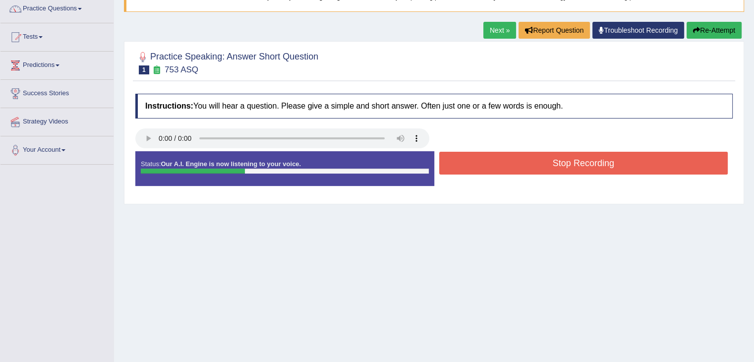
click at [504, 166] on button "Stop Recording" at bounding box center [583, 163] width 289 height 23
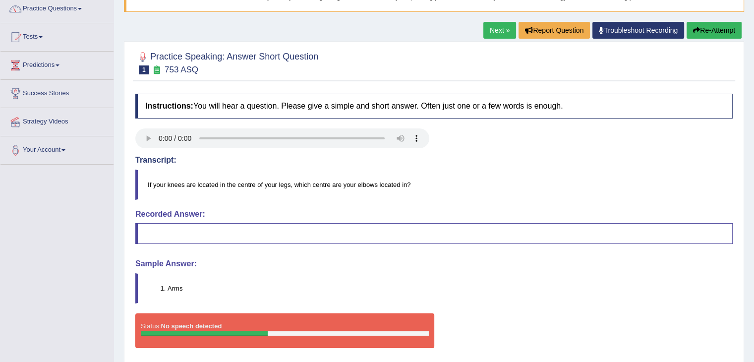
click at [206, 236] on blockquote at bounding box center [434, 233] width 598 height 21
click at [697, 33] on button "Re-Attempt" at bounding box center [714, 30] width 55 height 17
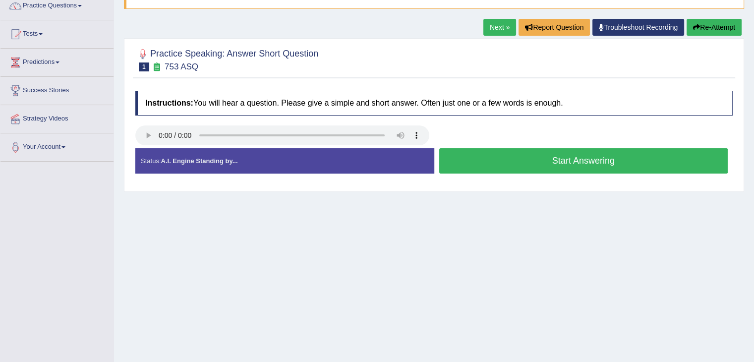
click at [489, 161] on button "Start Answering" at bounding box center [583, 160] width 289 height 25
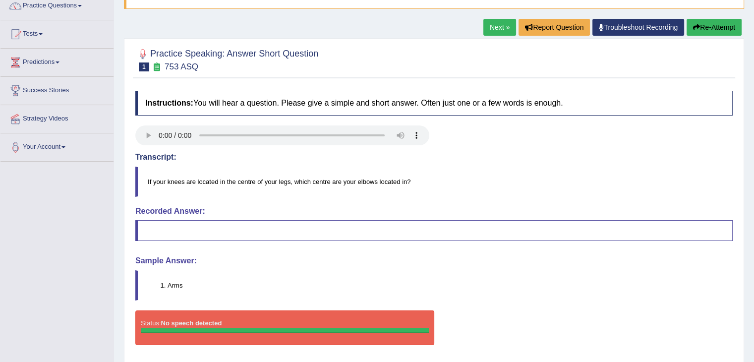
click at [291, 222] on blockquote at bounding box center [434, 230] width 598 height 21
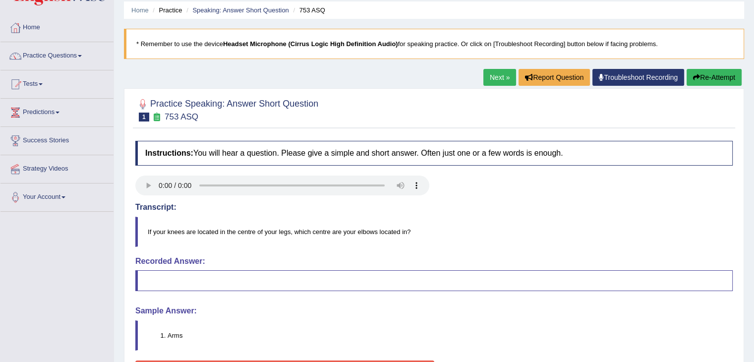
scroll to position [34, 0]
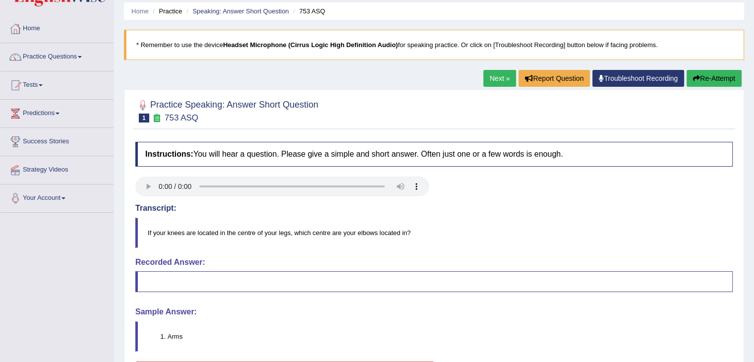
click at [706, 83] on button "Re-Attempt" at bounding box center [714, 78] width 55 height 17
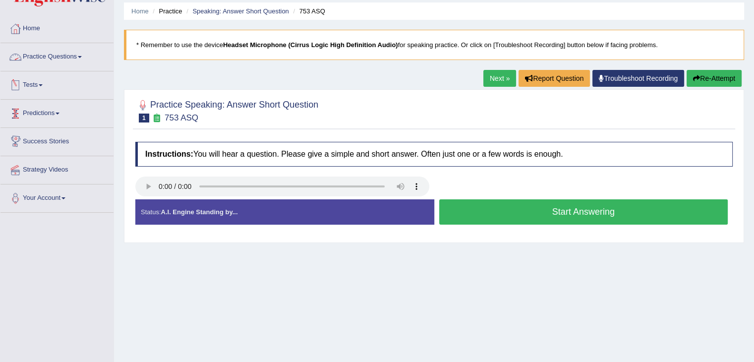
click at [73, 52] on link "Practice Questions" at bounding box center [56, 55] width 113 height 25
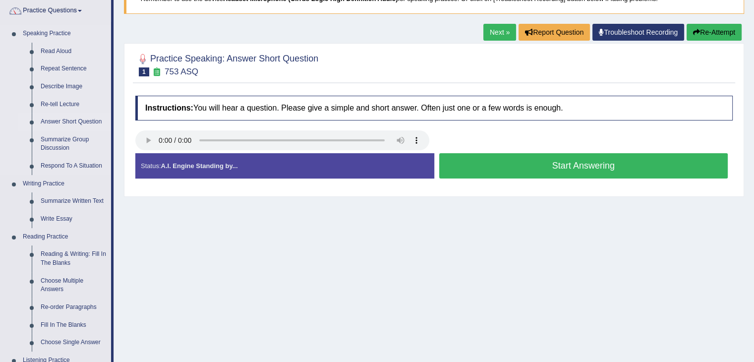
scroll to position [60, 0]
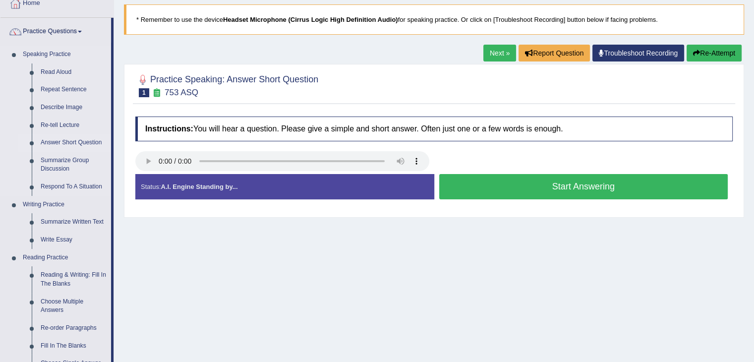
click at [81, 136] on link "Answer Short Question" at bounding box center [73, 143] width 75 height 18
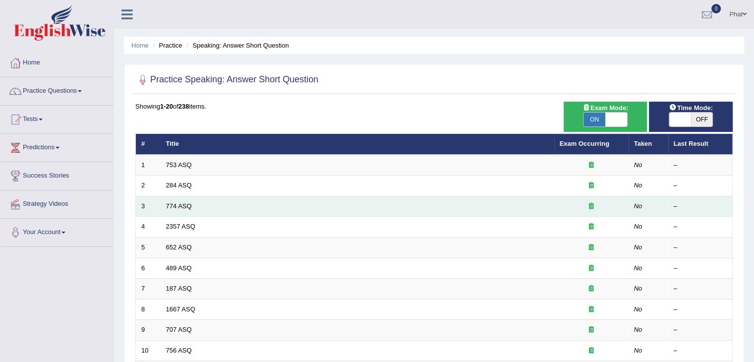
click at [173, 210] on td "774 ASQ" at bounding box center [358, 206] width 394 height 21
click at [178, 205] on link "774 ASQ" at bounding box center [179, 205] width 26 height 7
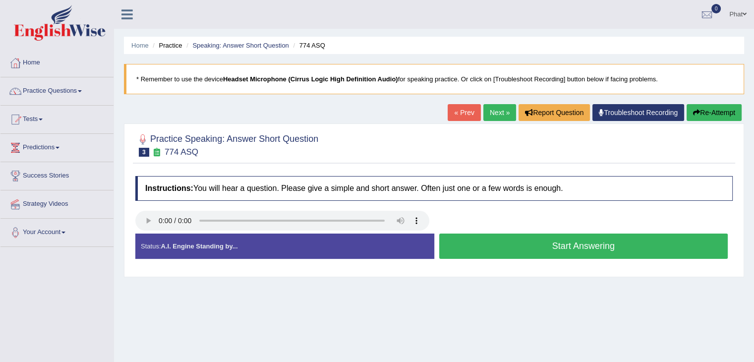
click at [474, 241] on button "Start Answering" at bounding box center [583, 246] width 289 height 25
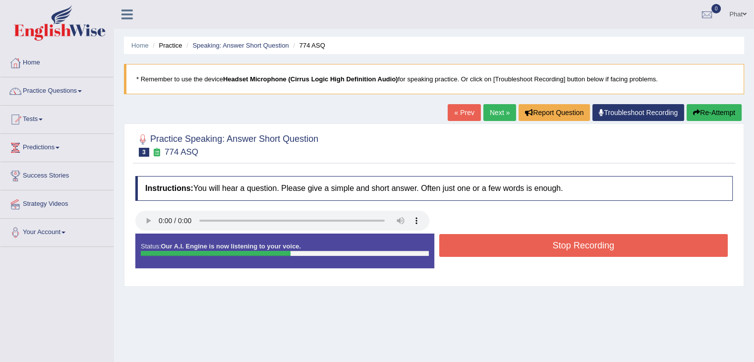
click at [488, 249] on button "Stop Recording" at bounding box center [583, 245] width 289 height 23
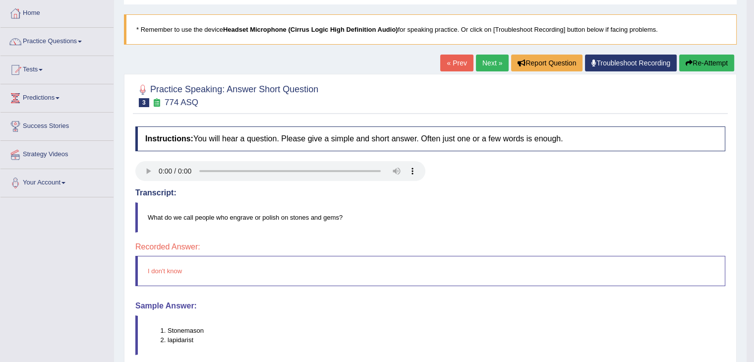
scroll to position [49, 0]
click at [52, 66] on link "Tests" at bounding box center [56, 69] width 113 height 25
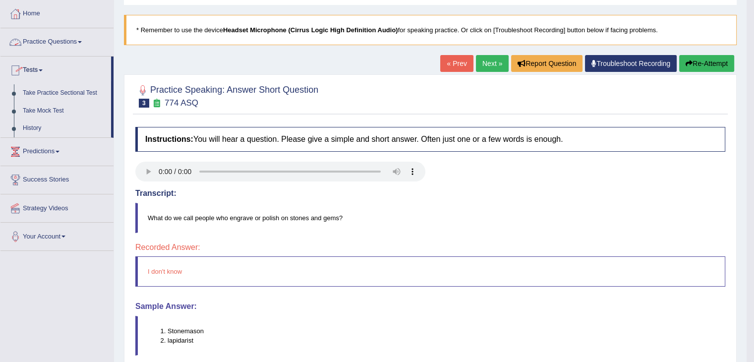
click at [82, 44] on link "Practice Questions" at bounding box center [56, 40] width 113 height 25
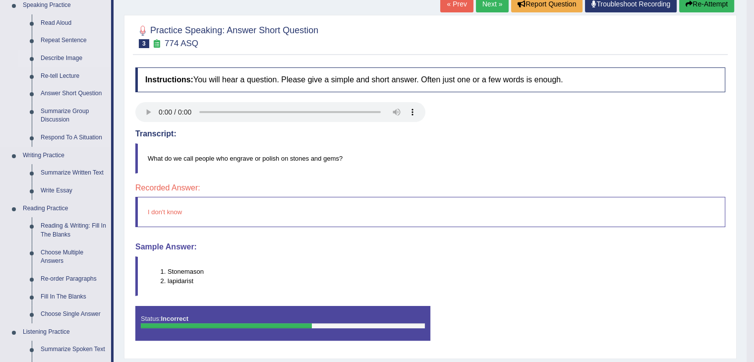
scroll to position [101, 0]
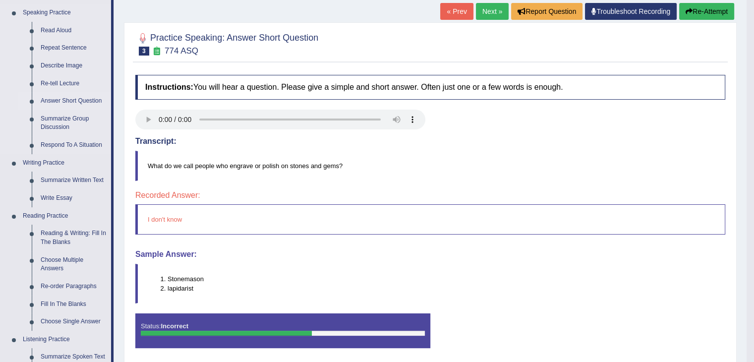
click at [74, 102] on link "Answer Short Question" at bounding box center [73, 101] width 75 height 18
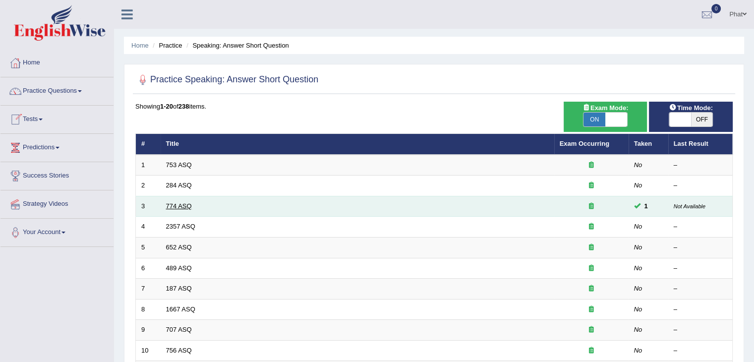
click at [177, 205] on link "774 ASQ" at bounding box center [179, 205] width 26 height 7
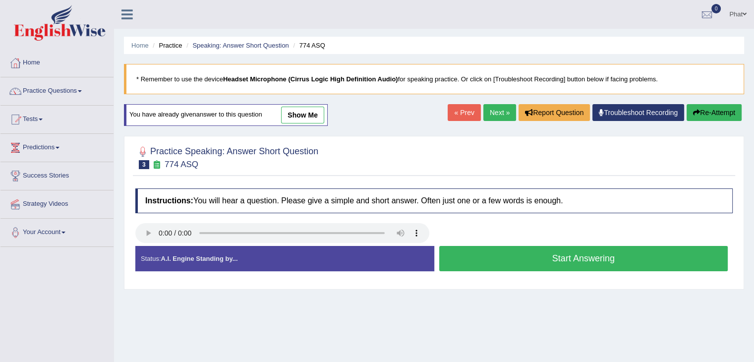
click at [498, 253] on button "Start Answering" at bounding box center [583, 258] width 289 height 25
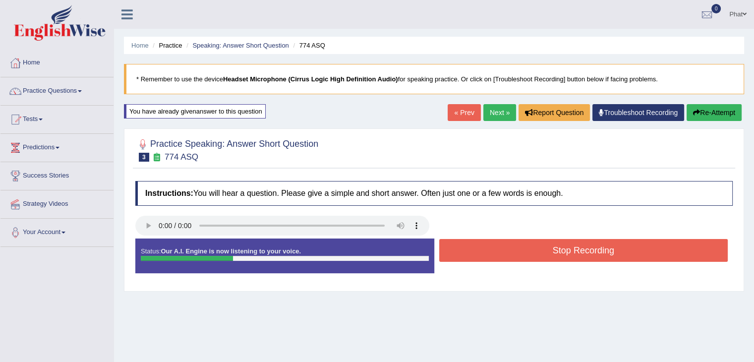
click at [498, 253] on button "Stop Recording" at bounding box center [583, 250] width 289 height 23
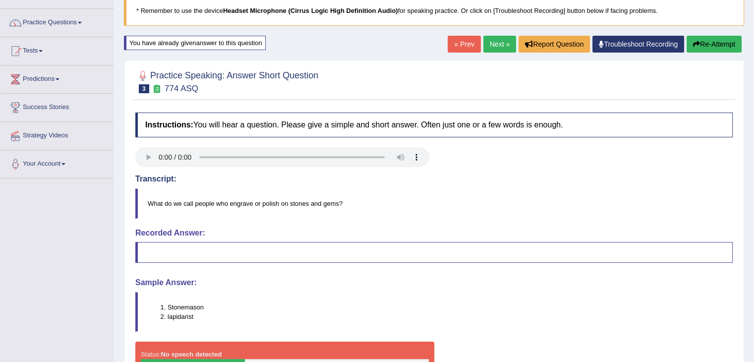
scroll to position [69, 0]
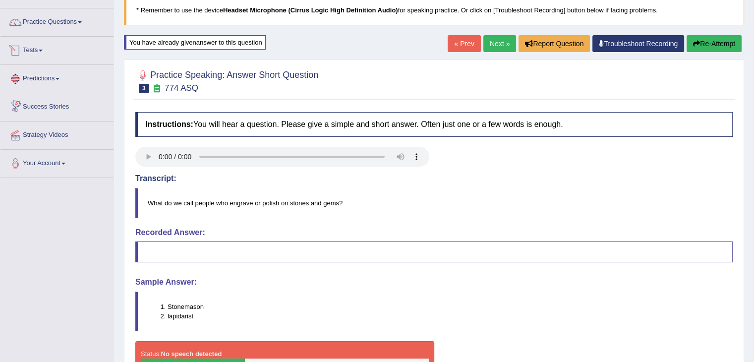
click at [46, 48] on link "Tests" at bounding box center [56, 49] width 113 height 25
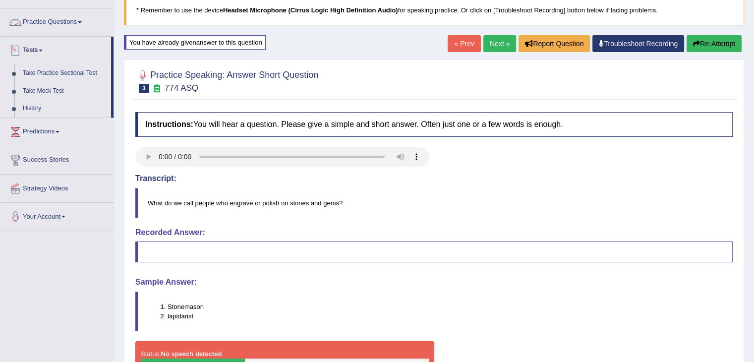
click at [80, 14] on link "Practice Questions" at bounding box center [56, 20] width 113 height 25
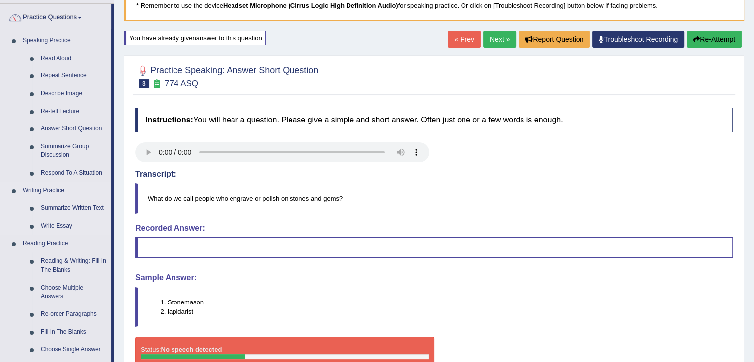
scroll to position [71, 0]
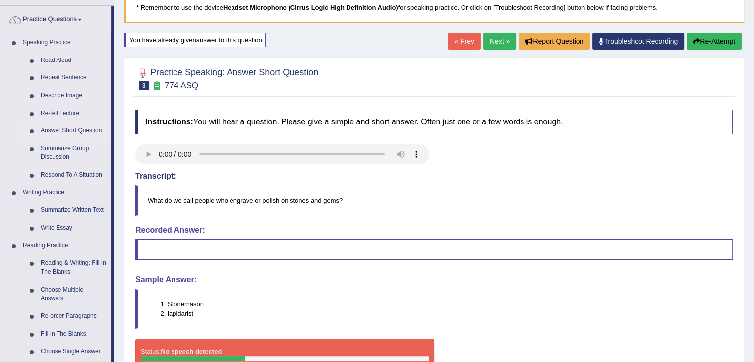
click at [72, 129] on link "Answer Short Question" at bounding box center [73, 131] width 75 height 18
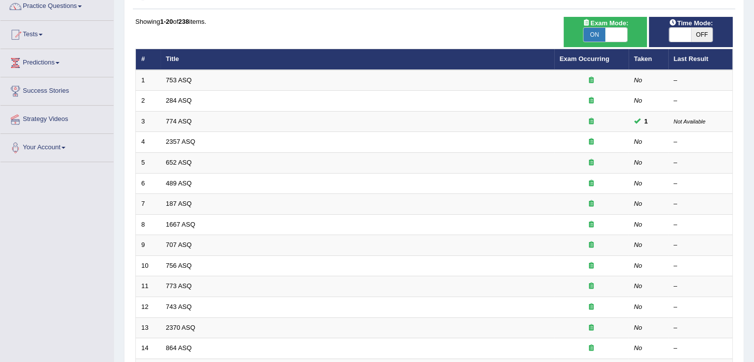
scroll to position [85, 0]
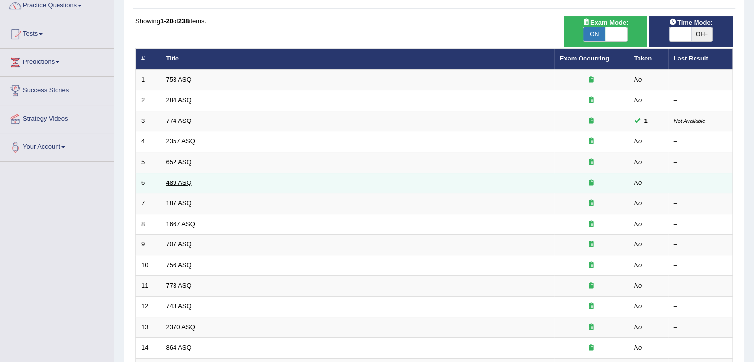
click at [179, 179] on link "489 ASQ" at bounding box center [179, 182] width 26 height 7
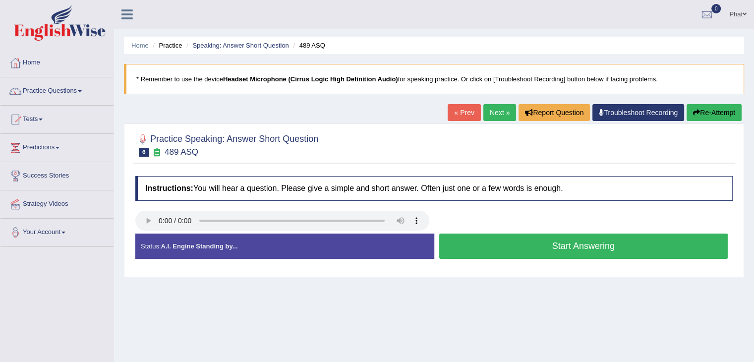
click at [467, 241] on button "Start Answering" at bounding box center [583, 246] width 289 height 25
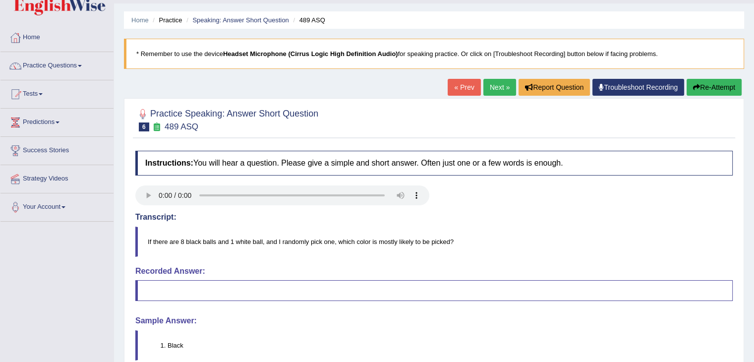
scroll to position [26, 0]
click at [730, 88] on button "Re-Attempt" at bounding box center [714, 86] width 55 height 17
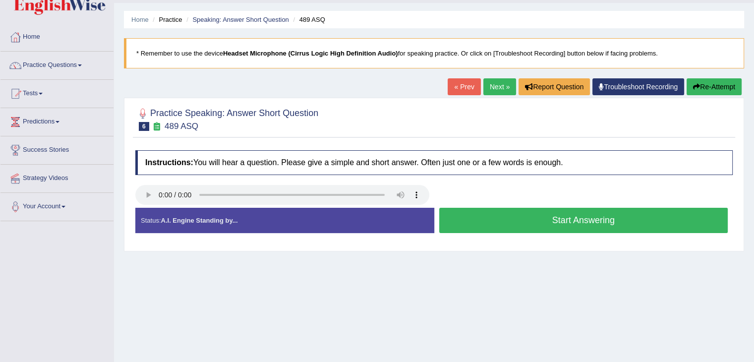
click at [597, 222] on button "Start Answering" at bounding box center [583, 220] width 289 height 25
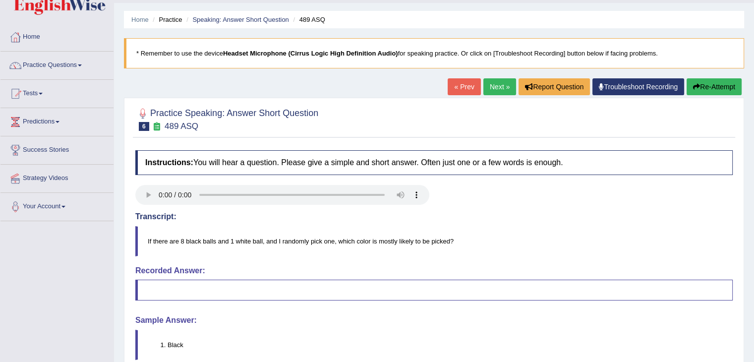
click at [310, 287] on blockquote at bounding box center [434, 290] width 598 height 21
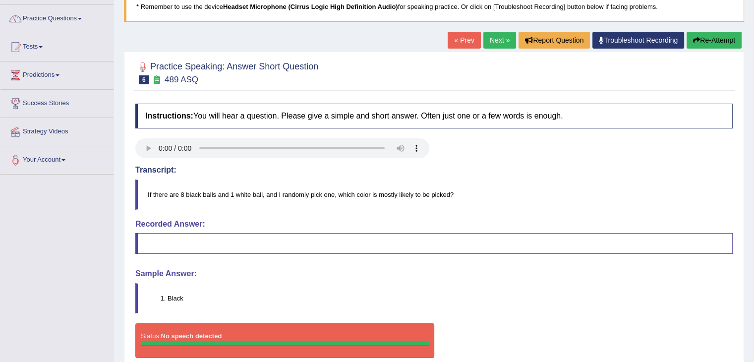
scroll to position [32, 0]
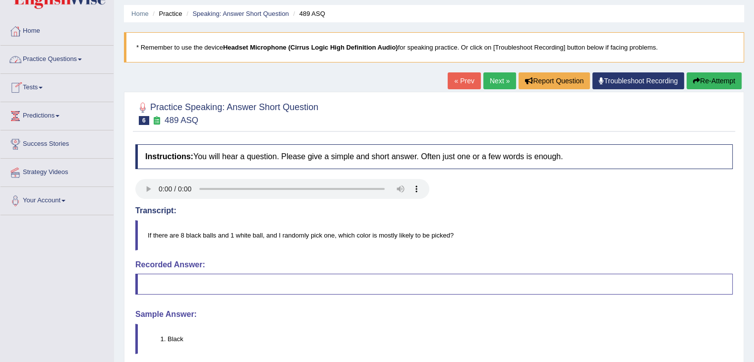
click at [77, 64] on link "Practice Questions" at bounding box center [56, 58] width 113 height 25
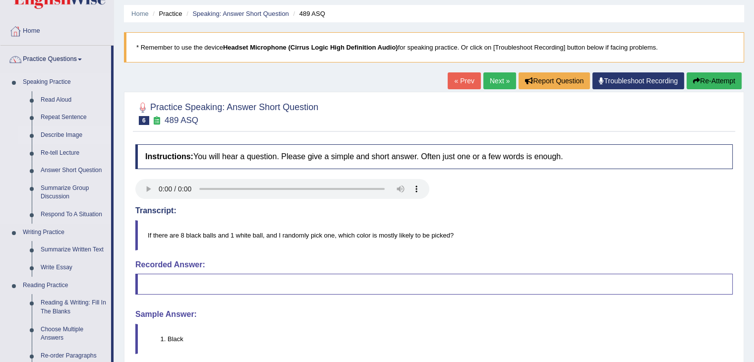
click at [71, 136] on link "Describe Image" at bounding box center [73, 135] width 75 height 18
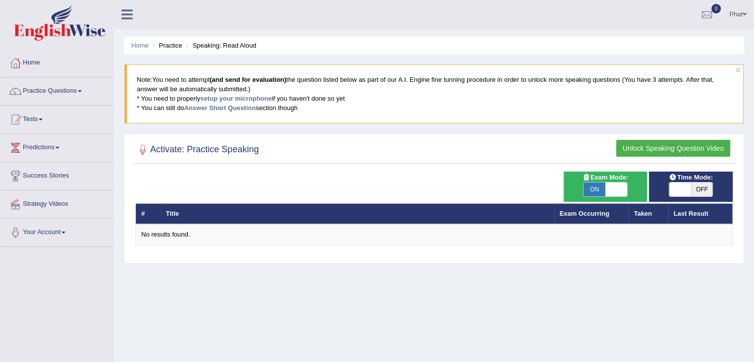
click at [658, 150] on button "Unlock Speaking Question Video" at bounding box center [674, 148] width 114 height 17
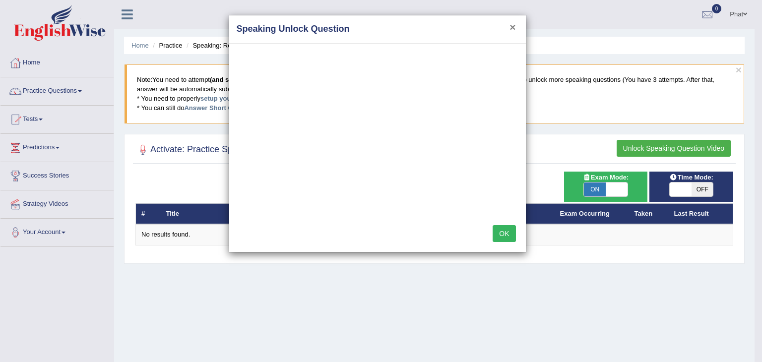
click at [513, 28] on button "×" at bounding box center [512, 27] width 6 height 10
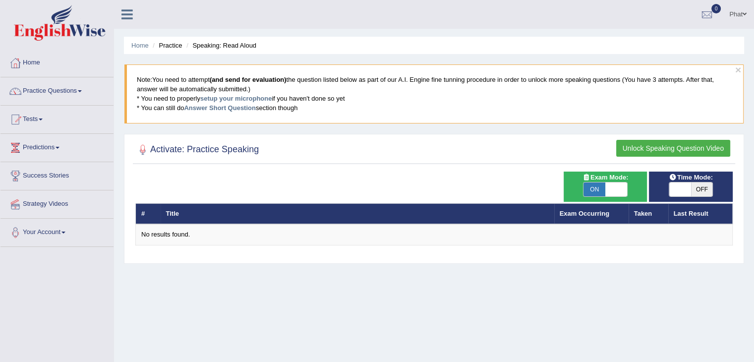
click at [669, 151] on button "Unlock Speaking Question Video" at bounding box center [674, 148] width 114 height 17
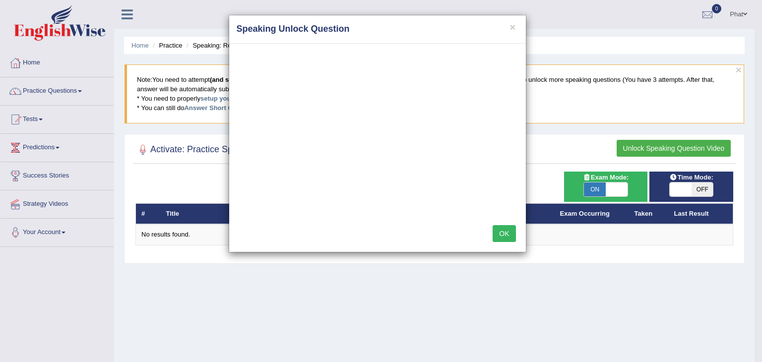
click at [515, 35] on h4 "Speaking Unlock Question" at bounding box center [378, 29] width 282 height 13
click at [70, 88] on div "× Speaking Unlock Question OK" at bounding box center [381, 181] width 762 height 362
drag, startPoint x: 69, startPoint y: 93, endPoint x: 254, endPoint y: 93, distance: 185.0
click at [69, 93] on div "× Speaking Unlock Question OK" at bounding box center [381, 181] width 762 height 362
click at [516, 28] on h4 "Speaking Unlock Question" at bounding box center [378, 29] width 282 height 13
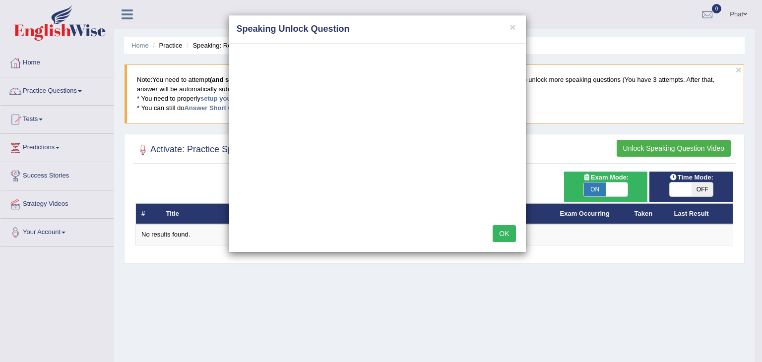
click at [508, 28] on h4 "Speaking Unlock Question" at bounding box center [378, 29] width 282 height 13
click at [510, 26] on button "×" at bounding box center [512, 27] width 6 height 10
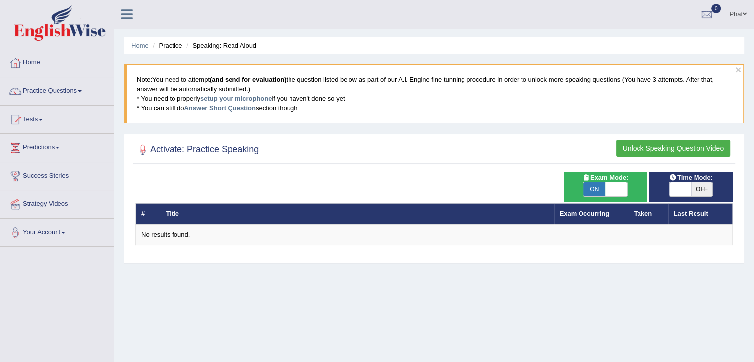
click at [591, 187] on span "ON" at bounding box center [595, 190] width 22 height 14
checkbox input "false"
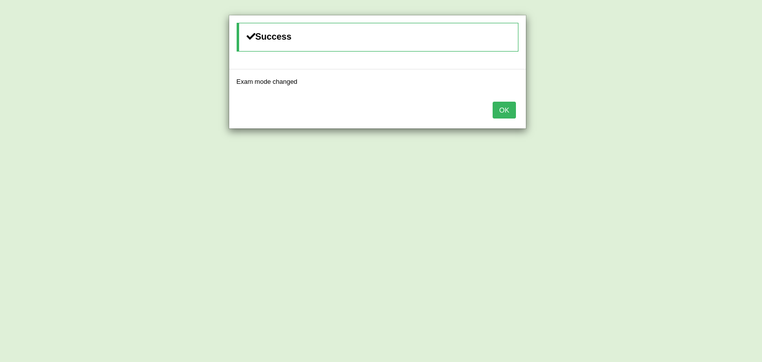
click at [501, 111] on button "OK" at bounding box center [504, 110] width 23 height 17
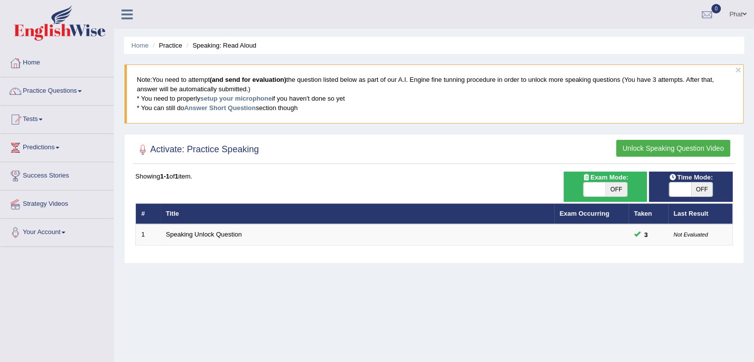
click at [656, 149] on button "Unlock Speaking Question Video" at bounding box center [674, 148] width 114 height 17
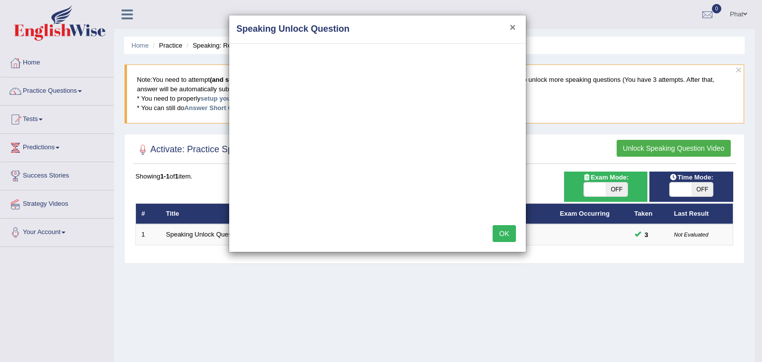
click at [512, 27] on button "×" at bounding box center [512, 27] width 6 height 10
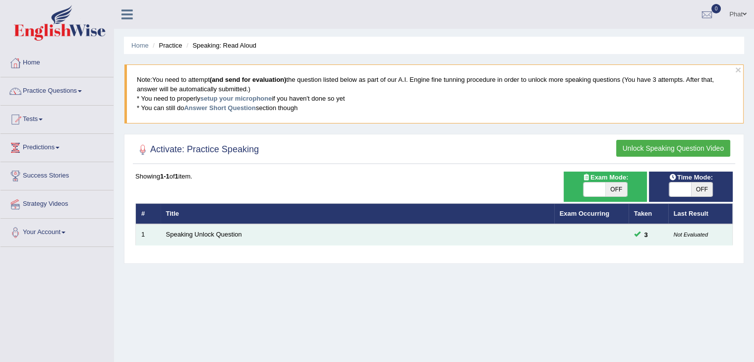
click at [208, 238] on td "Speaking Unlock Question" at bounding box center [358, 234] width 394 height 21
click at [207, 233] on link "Speaking Unlock Question" at bounding box center [204, 234] width 76 height 7
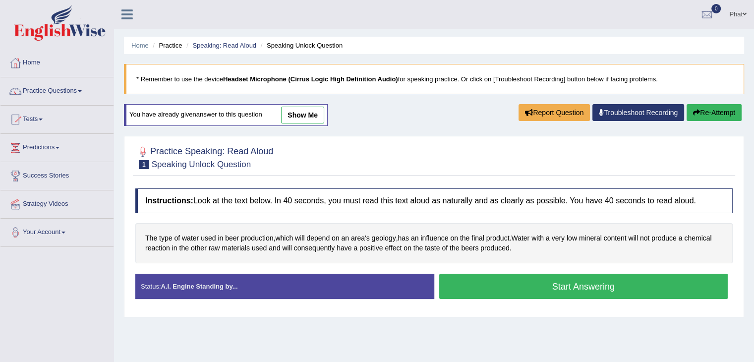
click at [502, 274] on button "Start Answering" at bounding box center [583, 286] width 289 height 25
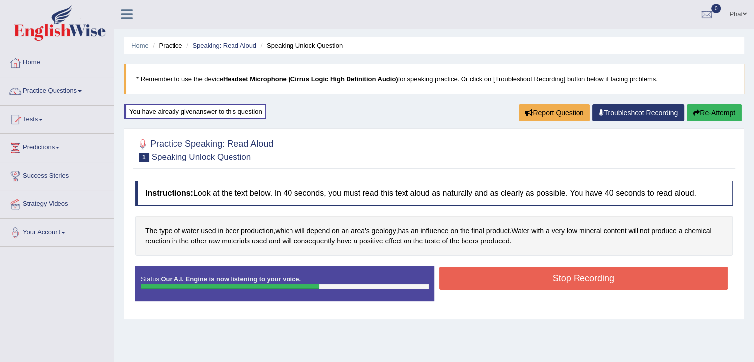
click at [496, 271] on button "Stop Recording" at bounding box center [583, 278] width 289 height 23
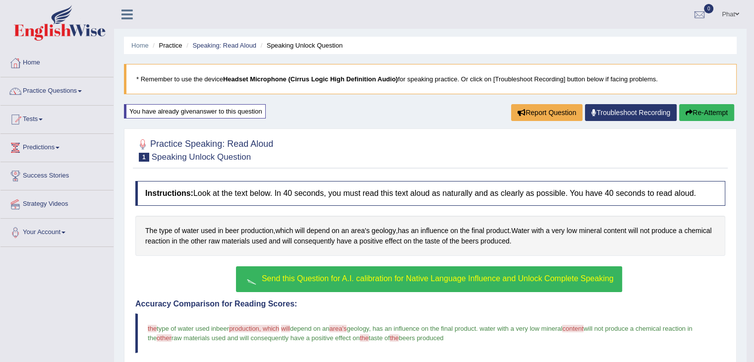
click at [487, 274] on span "Send this Question for A.I. calibration for Native Language Influence and Unloc…" at bounding box center [438, 278] width 352 height 8
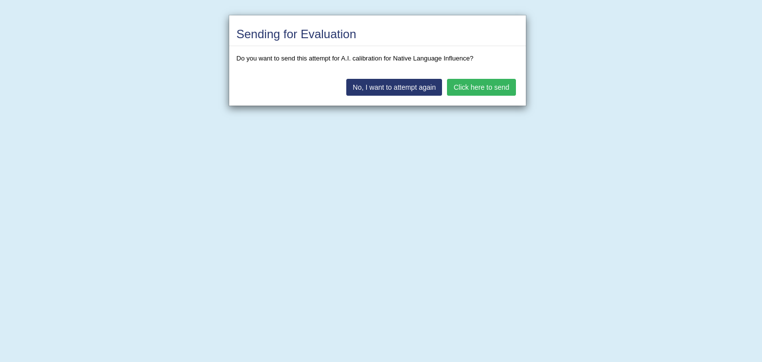
click at [482, 90] on button "Click here to send" at bounding box center [481, 87] width 68 height 17
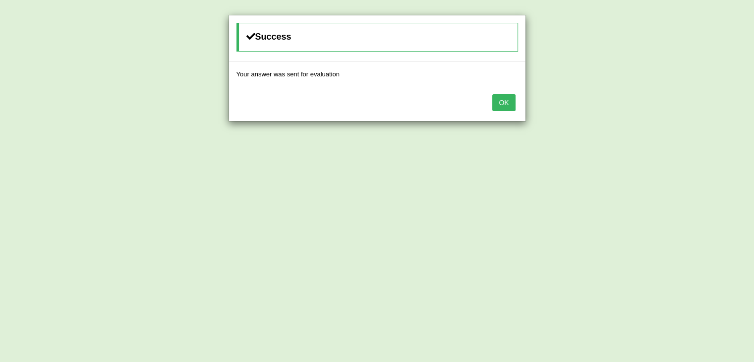
click at [496, 97] on button "OK" at bounding box center [504, 102] width 23 height 17
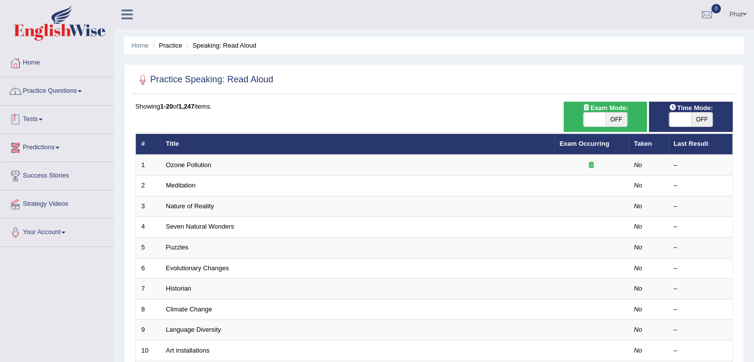
click at [49, 101] on link "Practice Questions" at bounding box center [56, 89] width 113 height 25
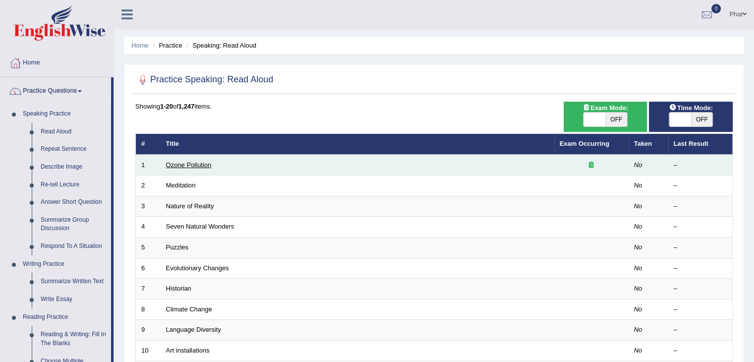
click at [183, 163] on link "Ozone Pollution" at bounding box center [189, 164] width 46 height 7
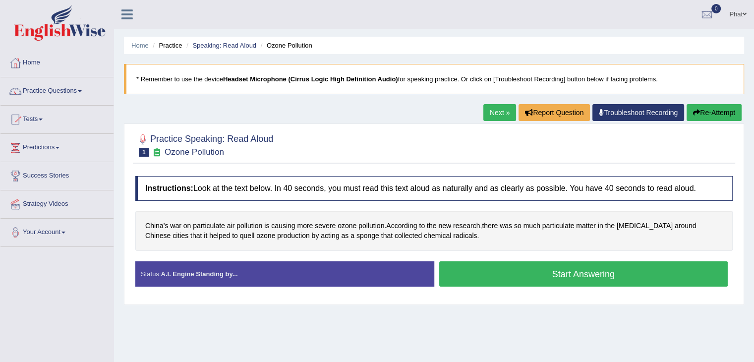
click at [477, 268] on button "Start Answering" at bounding box center [583, 273] width 289 height 25
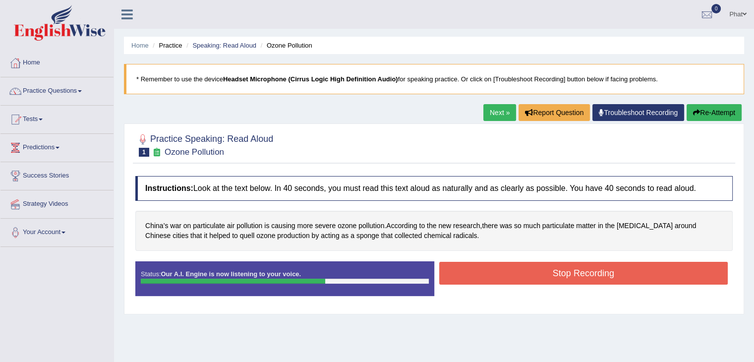
click at [477, 268] on button "Stop Recording" at bounding box center [583, 273] width 289 height 23
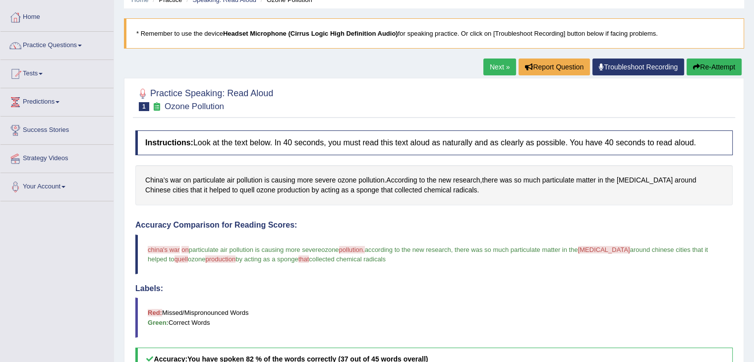
scroll to position [37, 0]
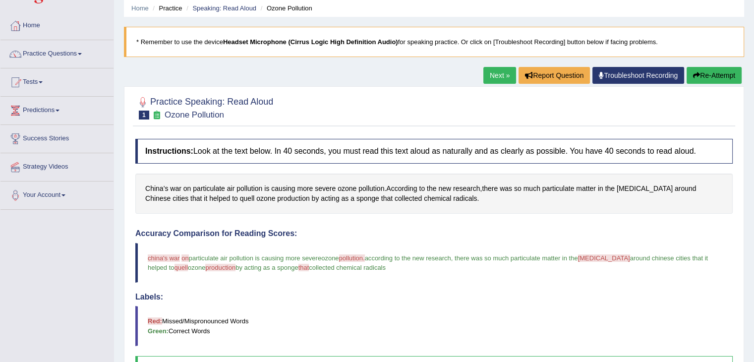
click at [494, 76] on link "Next »" at bounding box center [500, 75] width 33 height 17
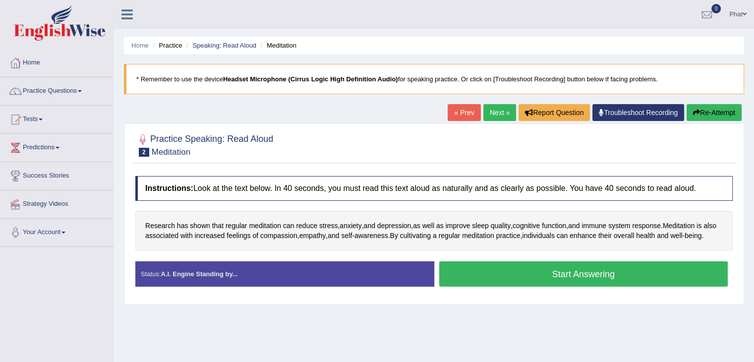
click at [500, 282] on button "Start Answering" at bounding box center [583, 273] width 289 height 25
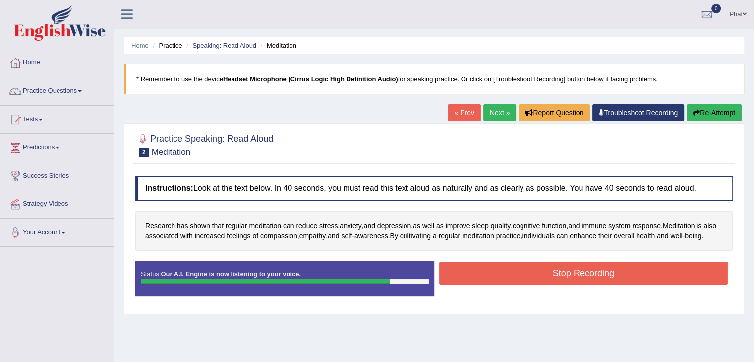
click at [530, 283] on button "Stop Recording" at bounding box center [583, 273] width 289 height 23
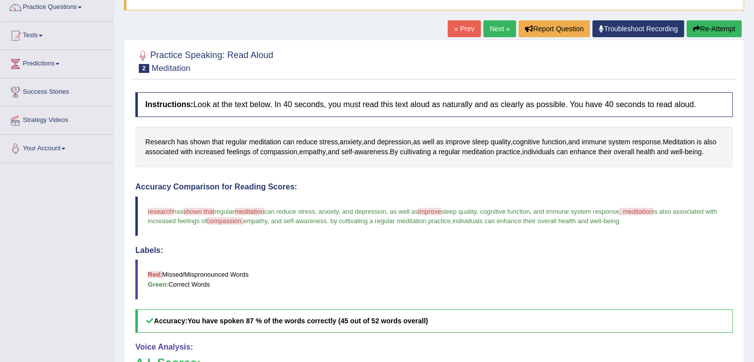
scroll to position [43, 0]
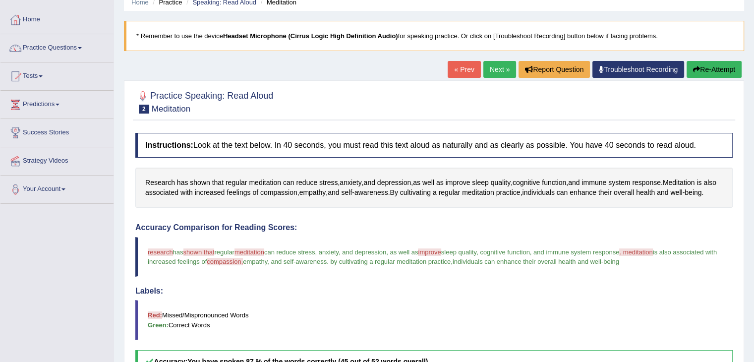
click at [500, 71] on link "Next »" at bounding box center [500, 69] width 33 height 17
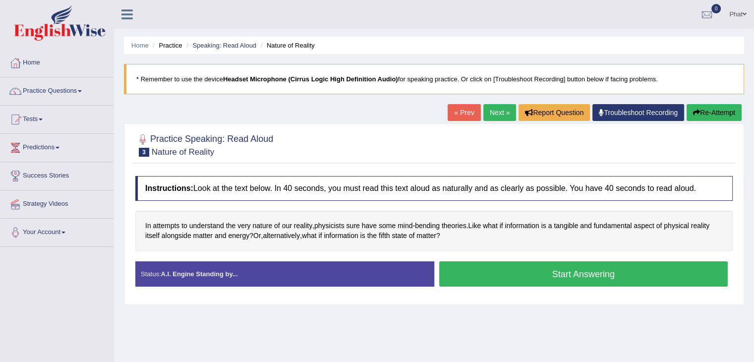
click at [502, 270] on button "Start Answering" at bounding box center [583, 273] width 289 height 25
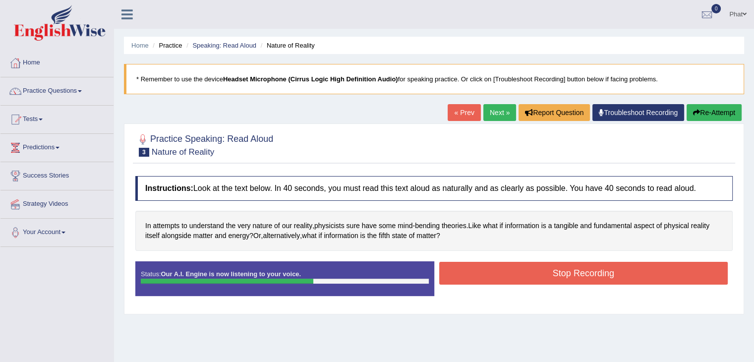
click at [502, 270] on button "Stop Recording" at bounding box center [583, 273] width 289 height 23
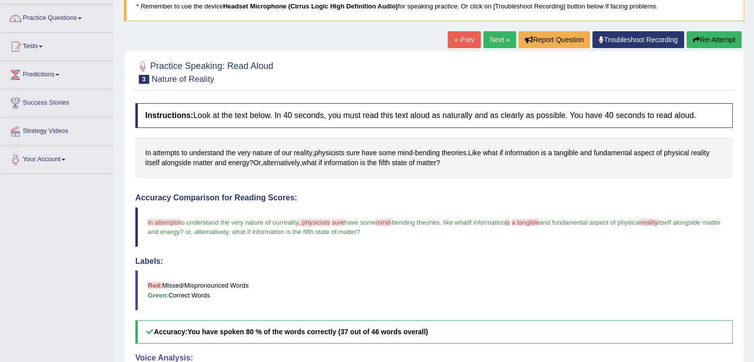
scroll to position [76, 0]
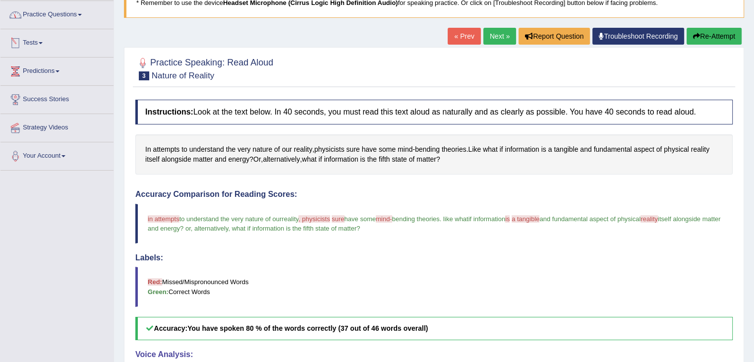
click at [66, 18] on link "Practice Questions" at bounding box center [56, 13] width 113 height 25
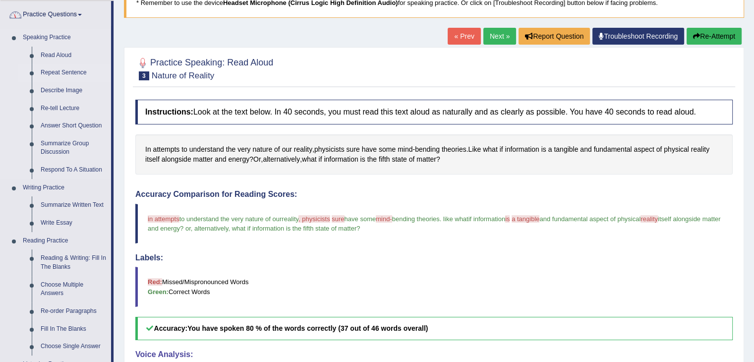
click at [79, 74] on link "Repeat Sentence" at bounding box center [73, 73] width 75 height 18
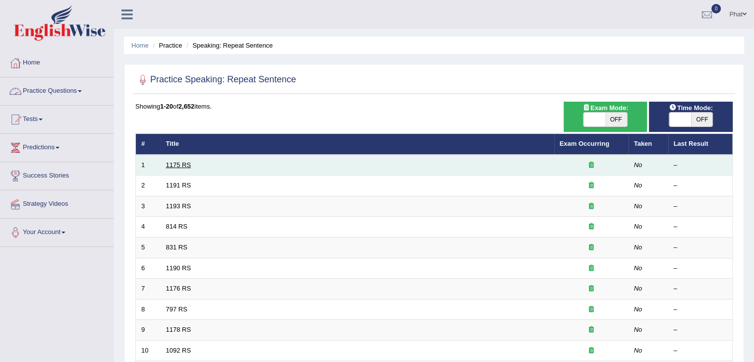
click at [186, 164] on link "1175 RS" at bounding box center [178, 164] width 25 height 7
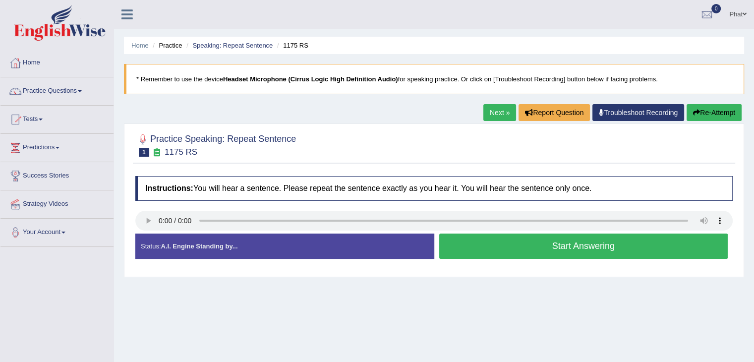
click at [499, 250] on button "Start Answering" at bounding box center [583, 246] width 289 height 25
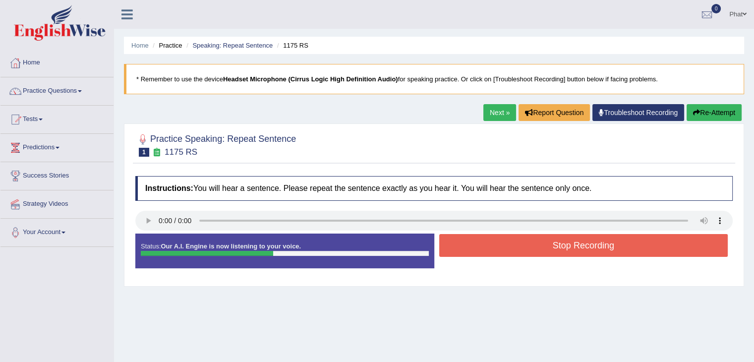
click at [497, 234] on button "Stop Recording" at bounding box center [583, 245] width 289 height 23
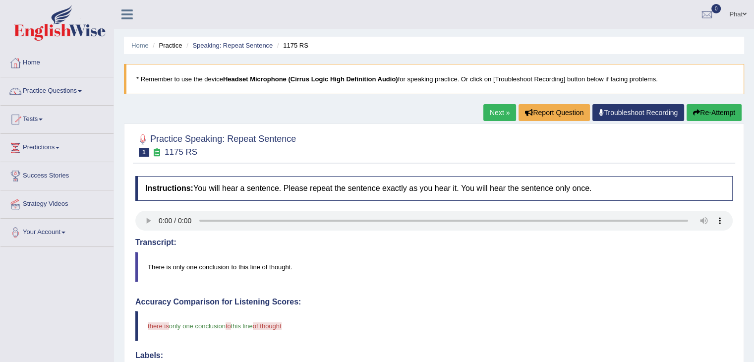
click at [490, 111] on link "Next »" at bounding box center [500, 112] width 33 height 17
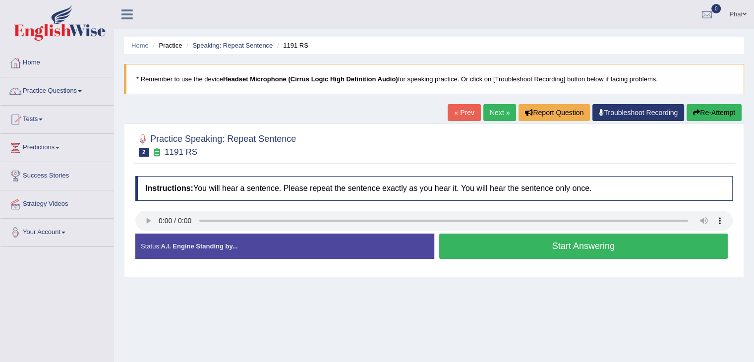
click at [488, 245] on button "Start Answering" at bounding box center [583, 246] width 289 height 25
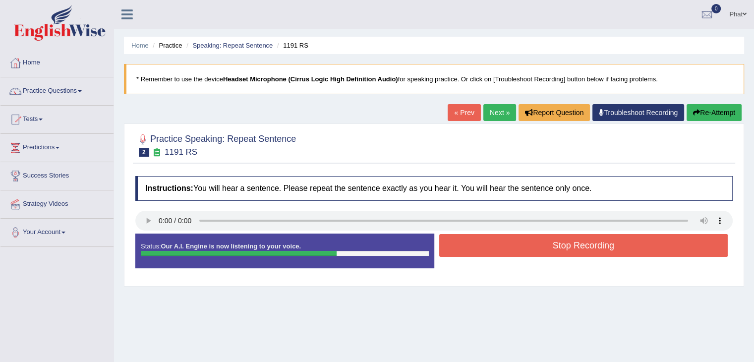
click at [488, 245] on button "Stop Recording" at bounding box center [583, 245] width 289 height 23
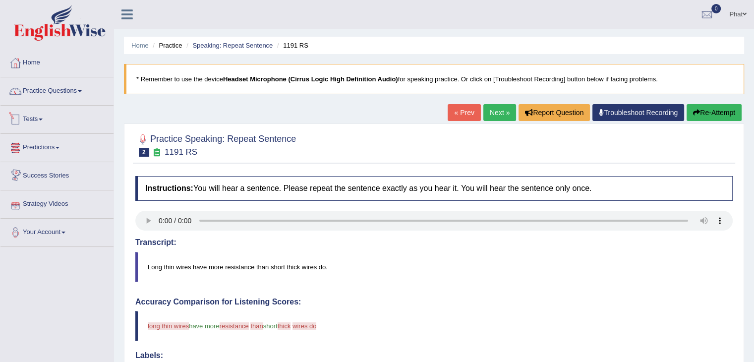
click at [58, 100] on link "Practice Questions" at bounding box center [56, 89] width 113 height 25
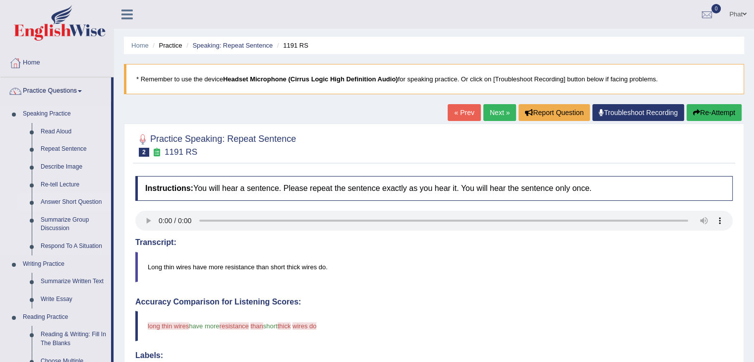
click at [73, 204] on link "Answer Short Question" at bounding box center [73, 202] width 75 height 18
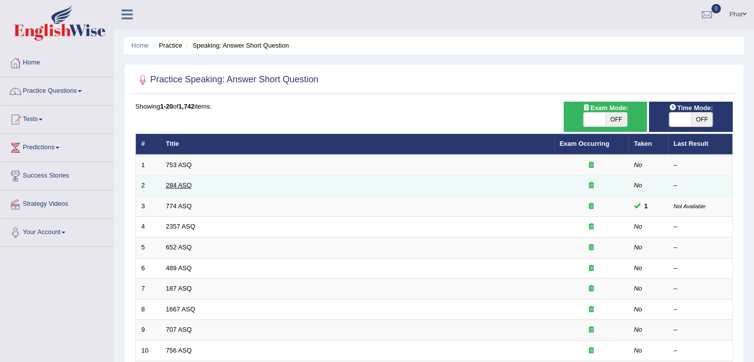
click at [186, 182] on link "284 ASQ" at bounding box center [179, 185] width 26 height 7
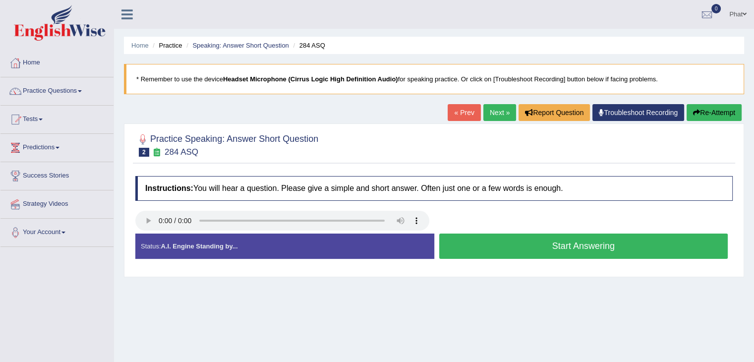
click at [503, 248] on button "Start Answering" at bounding box center [583, 246] width 289 height 25
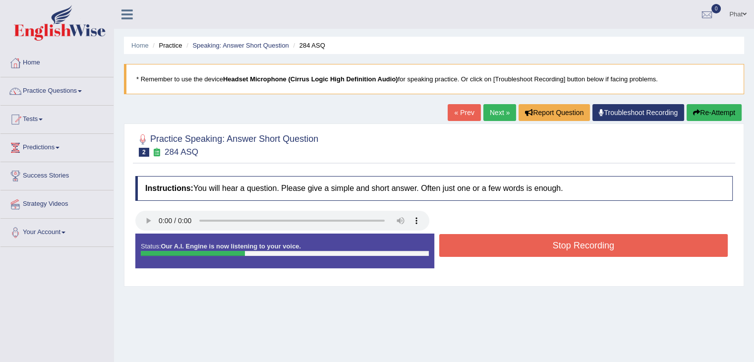
click at [502, 250] on button "Stop Recording" at bounding box center [583, 245] width 289 height 23
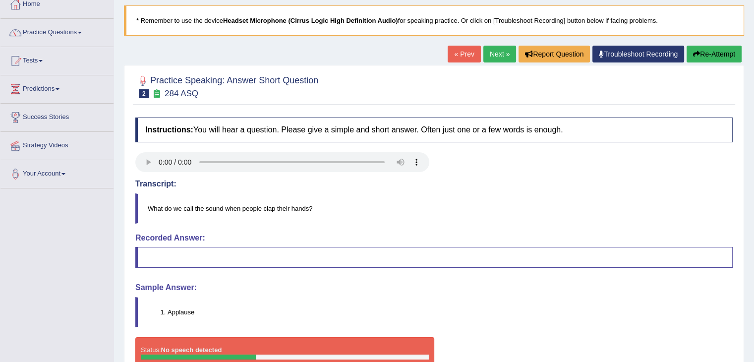
scroll to position [44, 0]
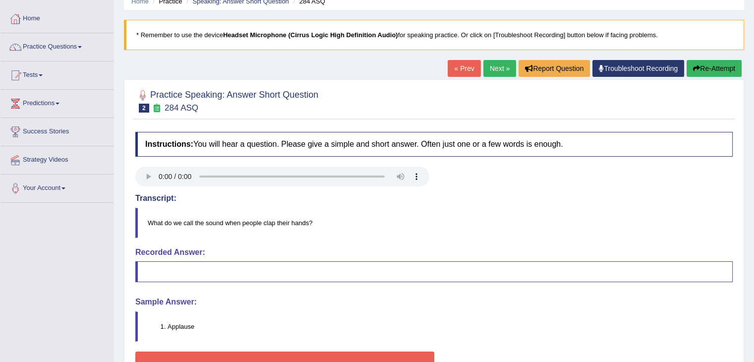
click at [506, 66] on link "Next »" at bounding box center [500, 68] width 33 height 17
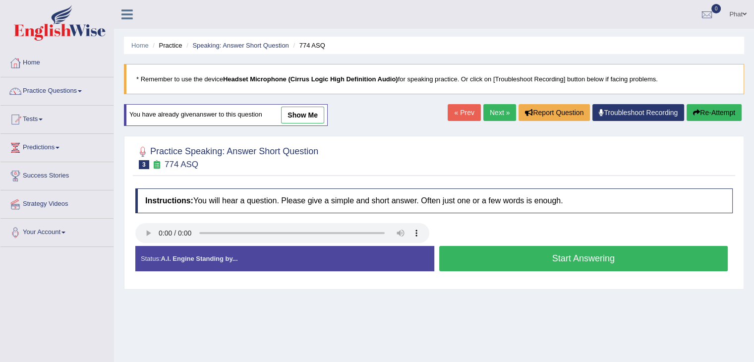
click at [502, 110] on link "Next »" at bounding box center [500, 112] width 33 height 17
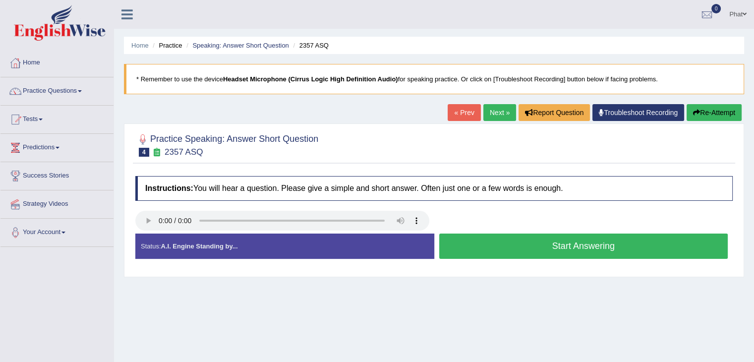
click at [492, 110] on link "Next »" at bounding box center [500, 112] width 33 height 17
click at [477, 244] on button "Start Answering" at bounding box center [583, 246] width 289 height 25
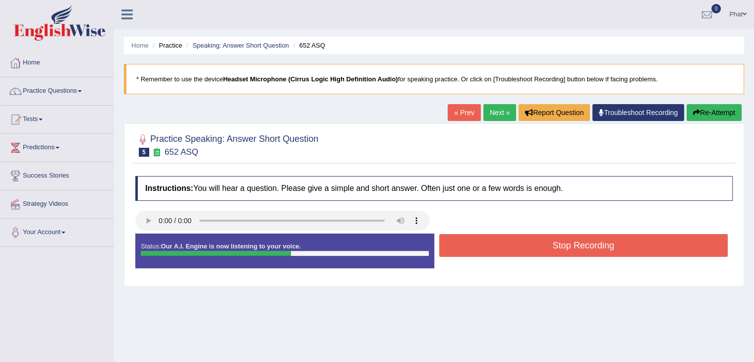
click at [495, 248] on button "Stop Recording" at bounding box center [583, 245] width 289 height 23
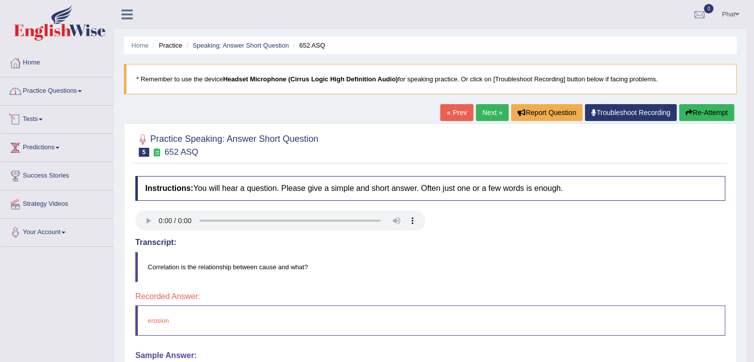
click at [66, 96] on link "Practice Questions" at bounding box center [56, 89] width 113 height 25
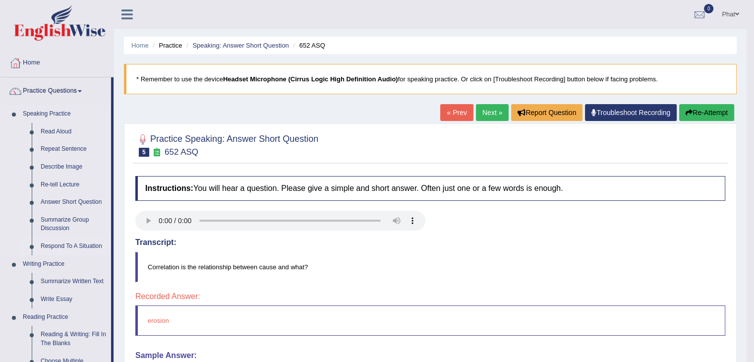
click at [74, 243] on link "Respond To A Situation" at bounding box center [73, 247] width 75 height 18
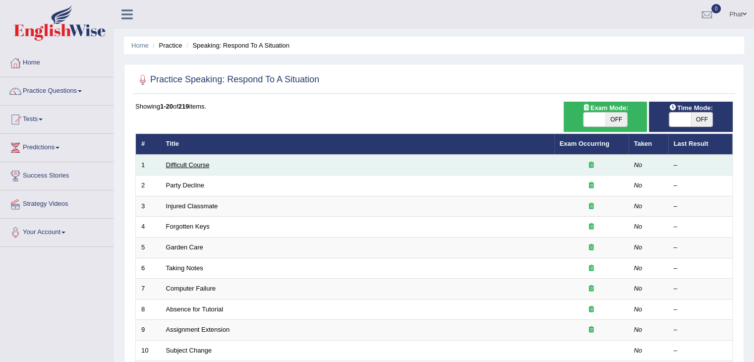
click at [200, 163] on link "Difficult Course" at bounding box center [188, 164] width 44 height 7
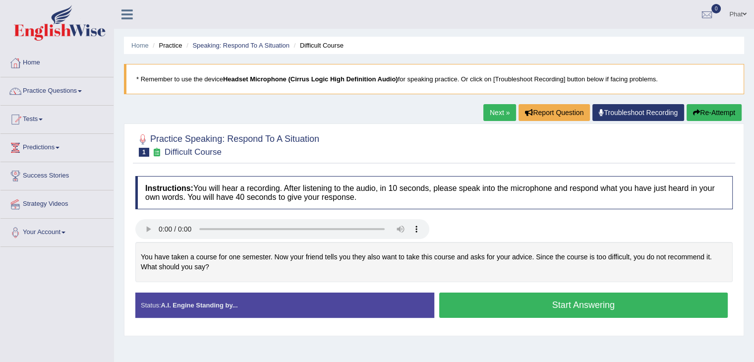
click at [484, 300] on button "Start Answering" at bounding box center [583, 305] width 289 height 25
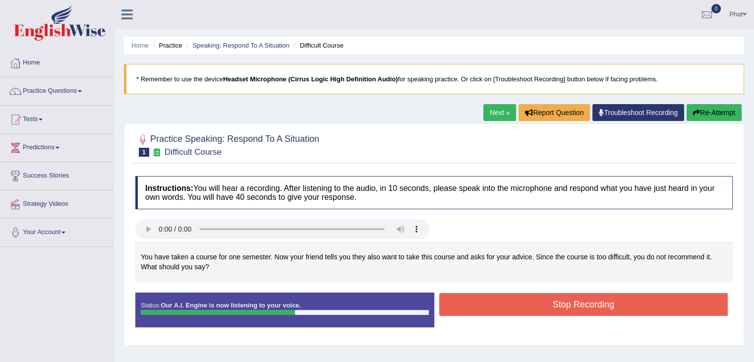
click at [478, 302] on button "Stop Recording" at bounding box center [583, 304] width 289 height 23
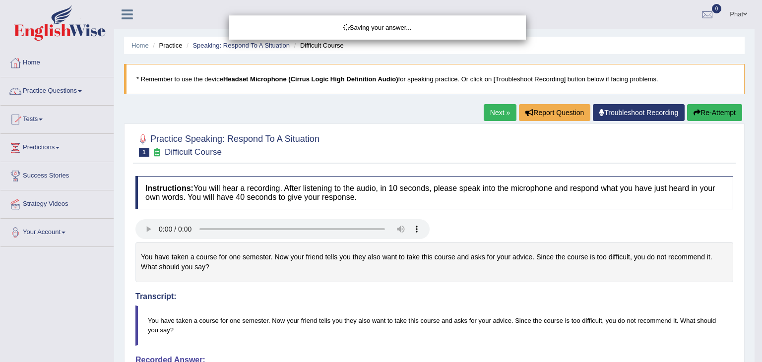
drag, startPoint x: 753, startPoint y: 180, endPoint x: 755, endPoint y: 167, distance: 13.0
click at [754, 193] on body "Toggle navigation Home Practice Questions Speaking Practice Read Aloud Repeat S…" at bounding box center [381, 181] width 762 height 362
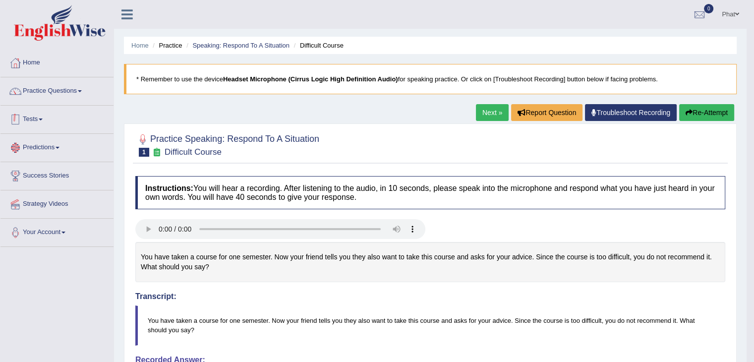
click at [37, 117] on link "Tests" at bounding box center [56, 118] width 113 height 25
